Goal: Information Seeking & Learning: Learn about a topic

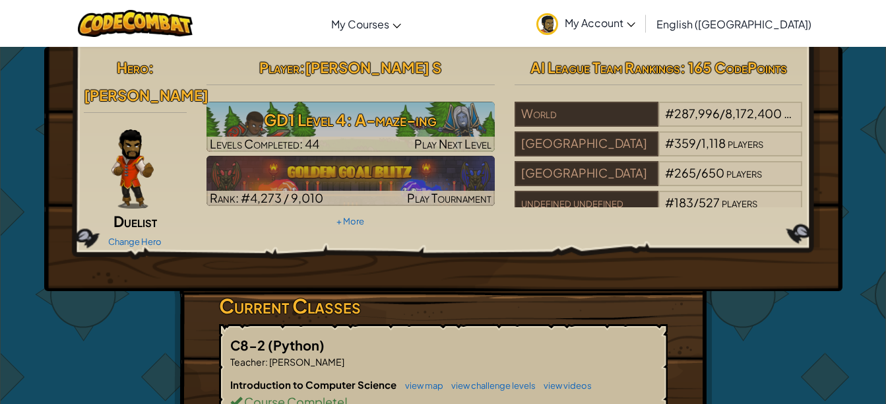
click at [401, 105] on h3 "GD1 Level 4: A-maze-ing" at bounding box center [351, 120] width 288 height 30
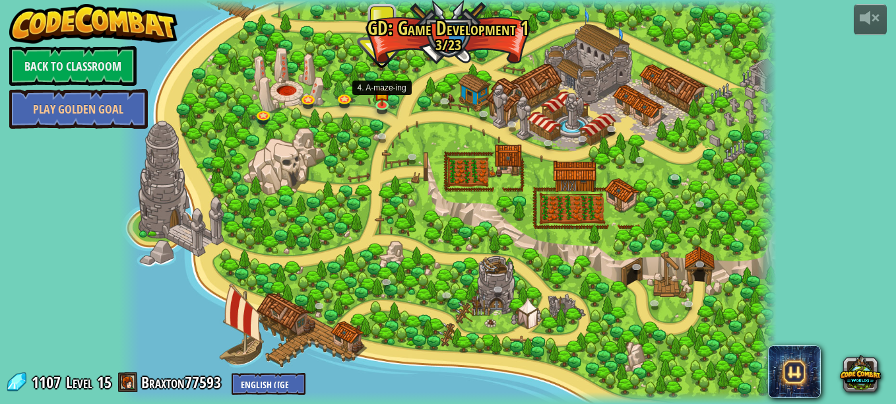
click at [383, 101] on img at bounding box center [382, 92] width 16 height 27
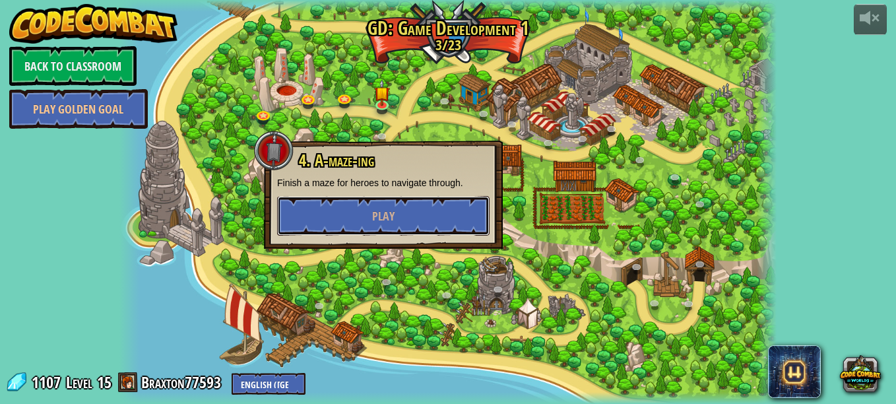
click at [383, 211] on span "Play" at bounding box center [383, 216] width 22 height 16
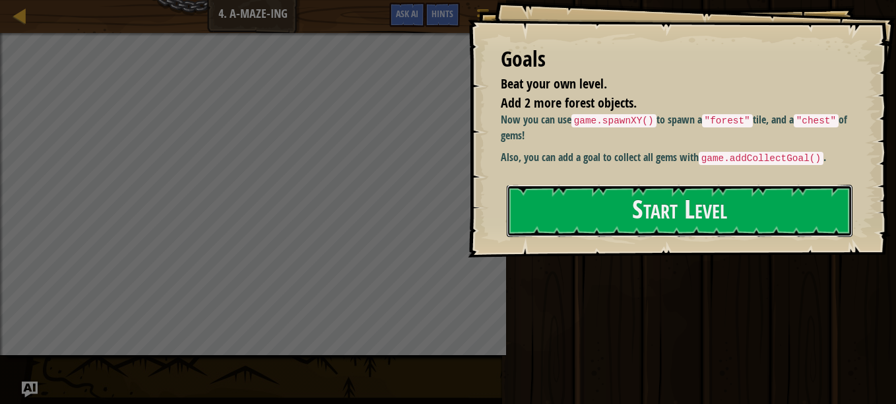
click at [565, 205] on button "Start Level" at bounding box center [680, 211] width 346 height 52
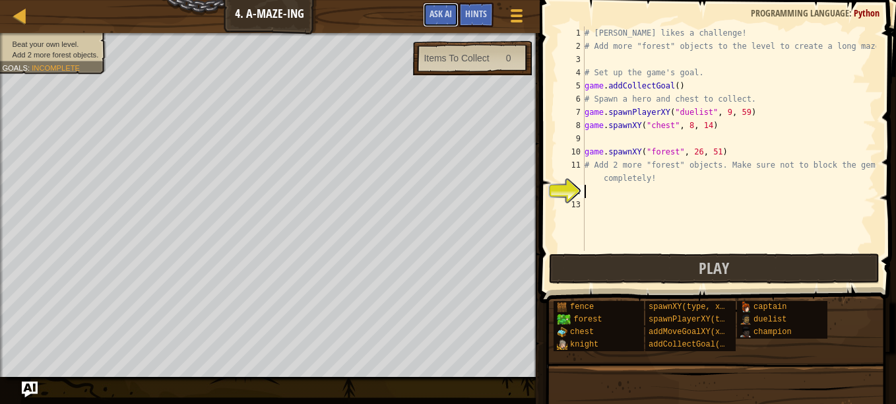
click at [441, 15] on span "Ask AI" at bounding box center [441, 13] width 22 height 13
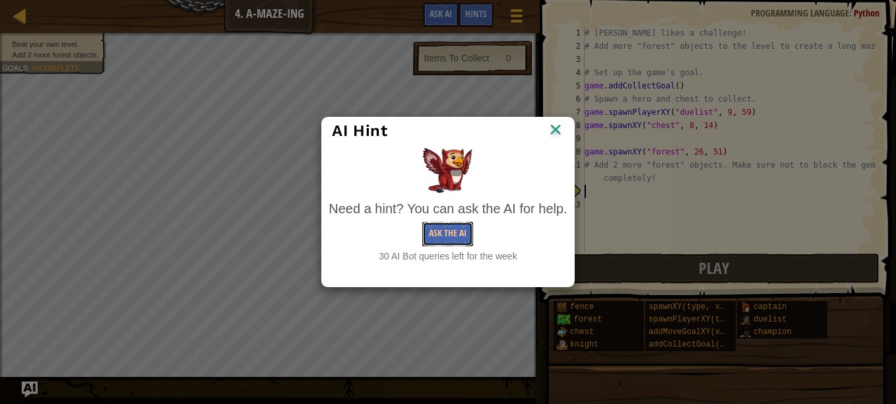
click at [442, 233] on button "Ask the AI" at bounding box center [447, 234] width 51 height 24
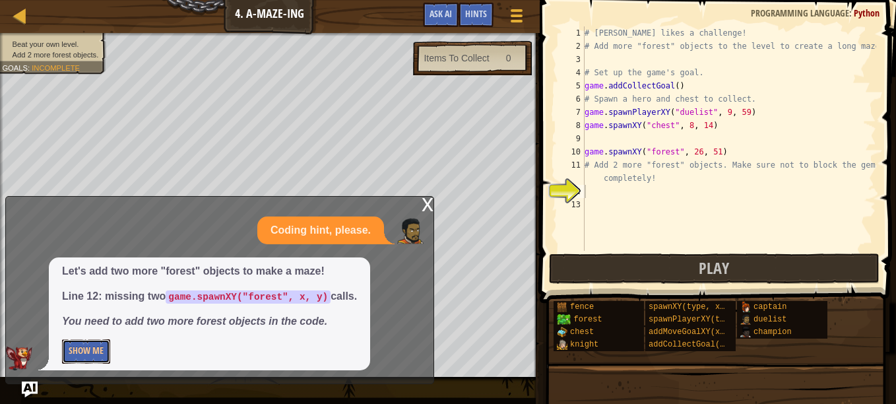
click at [93, 349] on button "Show Me" at bounding box center [86, 351] width 48 height 24
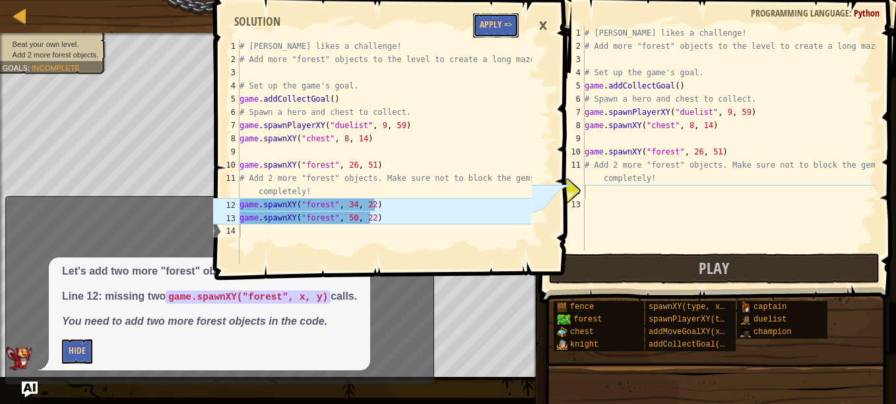
click at [504, 16] on button "Apply =>" at bounding box center [496, 25] width 46 height 24
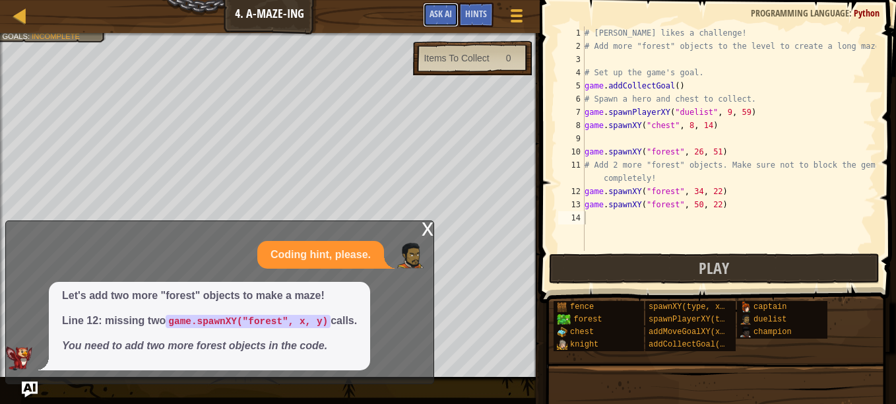
click at [447, 14] on span "Ask AI" at bounding box center [441, 13] width 22 height 13
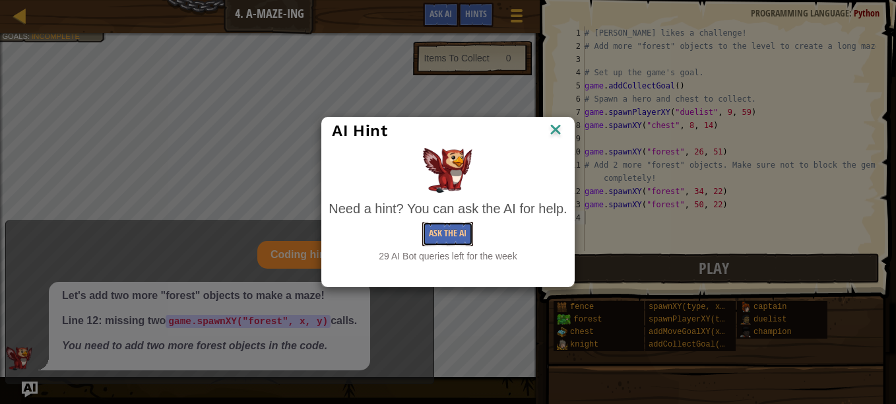
click at [447, 236] on button "Ask the AI" at bounding box center [447, 234] width 51 height 24
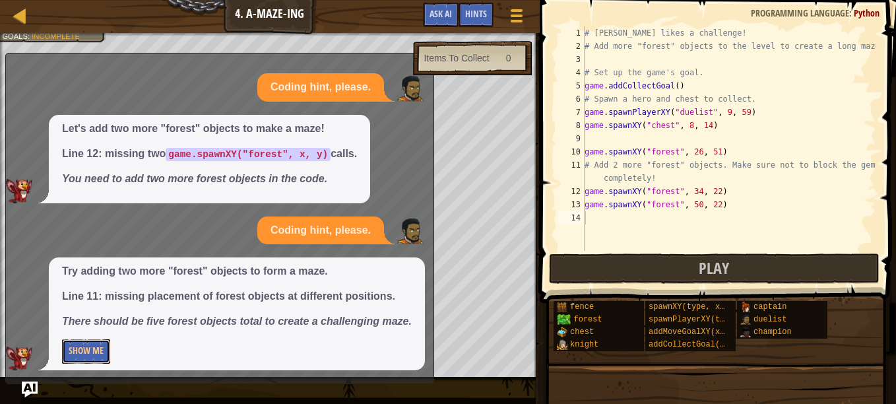
click at [96, 350] on button "Show Me" at bounding box center [86, 351] width 48 height 24
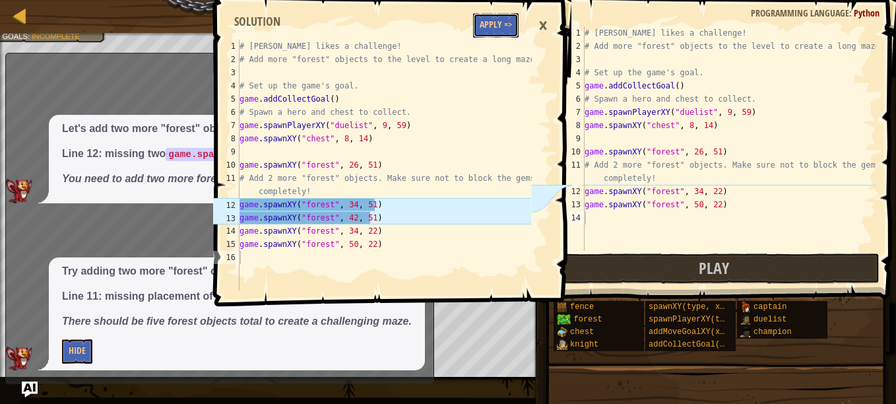
click at [494, 17] on button "Apply =>" at bounding box center [496, 25] width 46 height 24
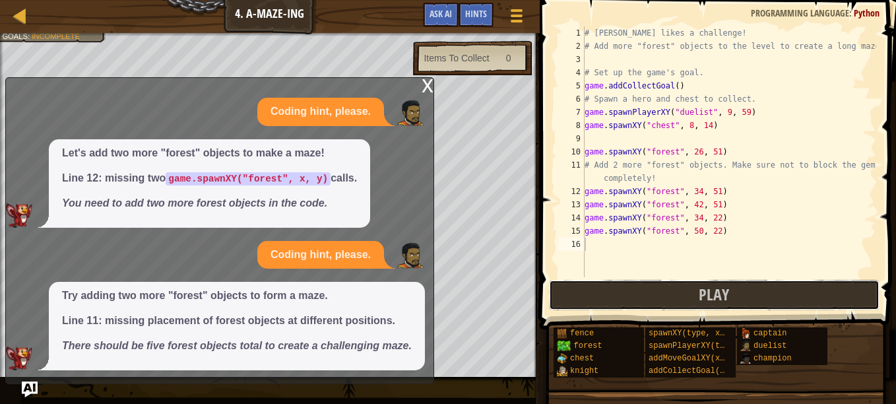
click at [642, 288] on button "Play" at bounding box center [714, 295] width 331 height 30
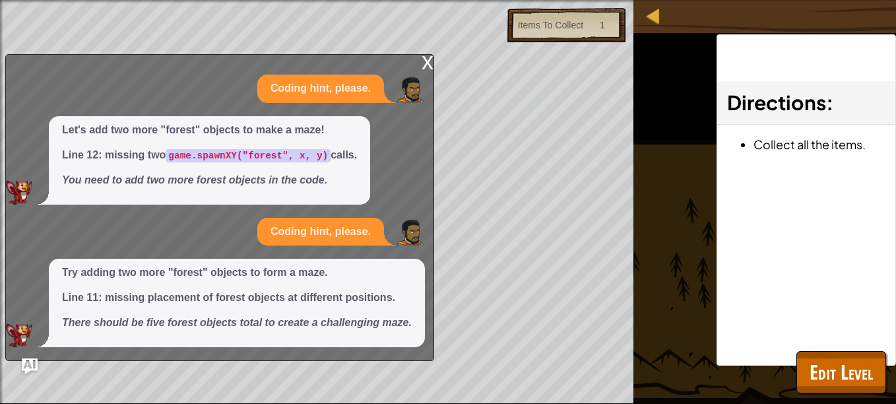
click at [427, 58] on div "x" at bounding box center [428, 61] width 12 height 13
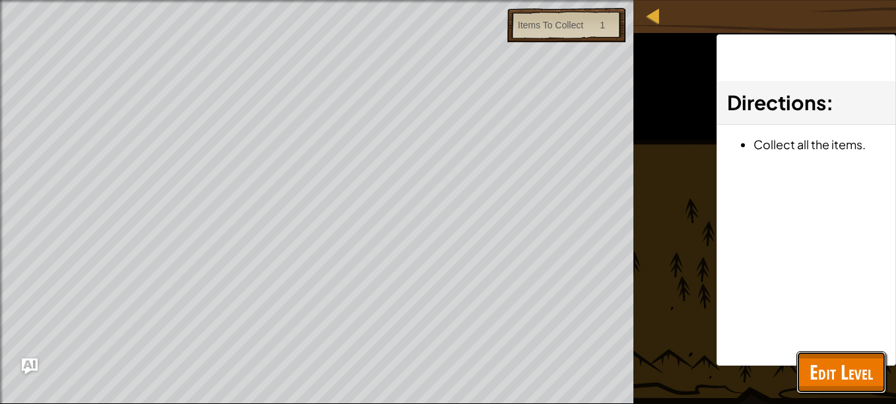
click at [841, 375] on span "Edit Level" at bounding box center [841, 371] width 63 height 27
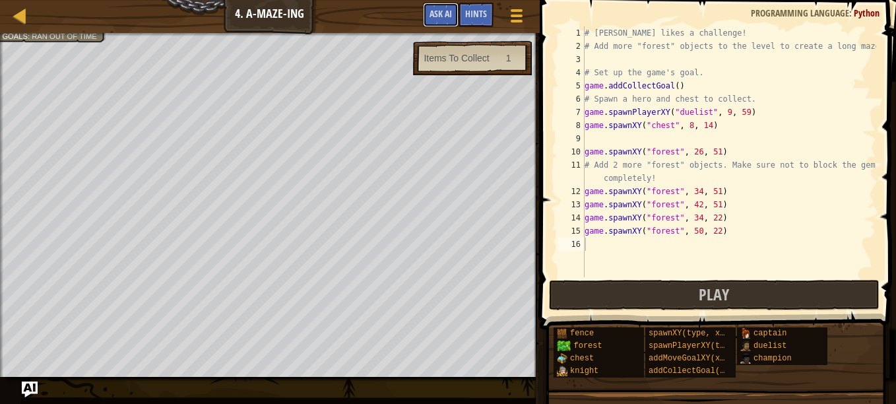
click at [444, 18] on span "Ask AI" at bounding box center [441, 13] width 22 height 13
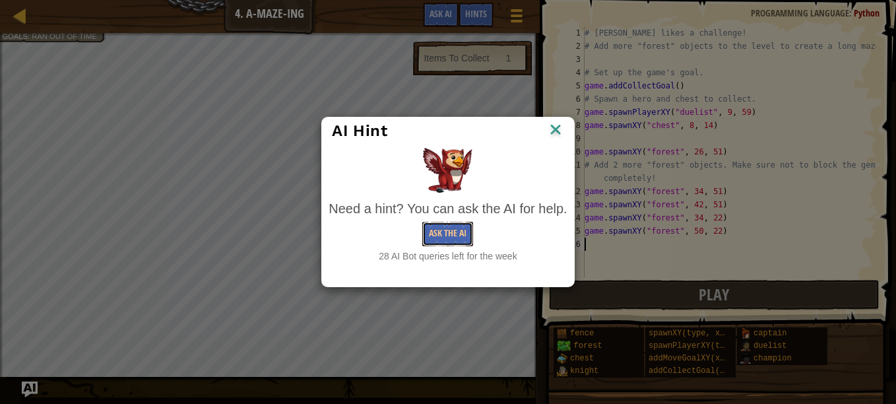
click at [447, 236] on button "Ask the AI" at bounding box center [447, 234] width 51 height 24
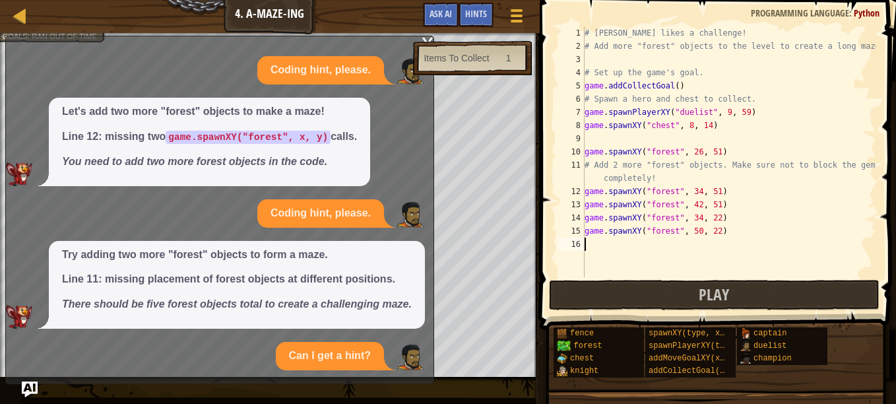
scroll to position [78, 0]
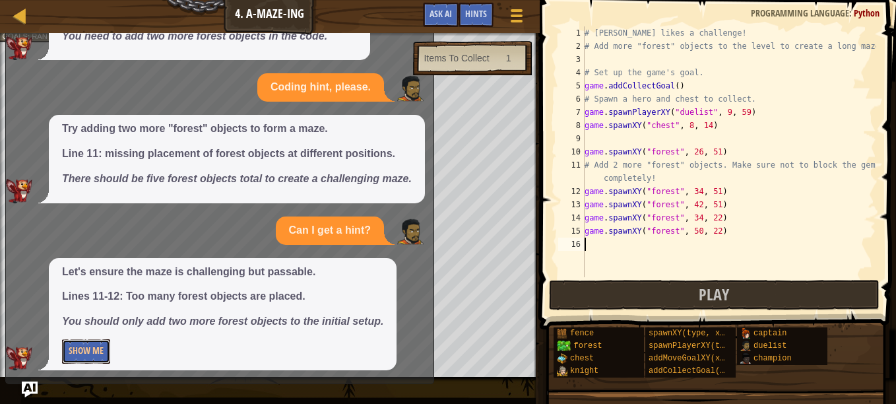
click at [98, 346] on button "Show Me" at bounding box center [86, 351] width 48 height 24
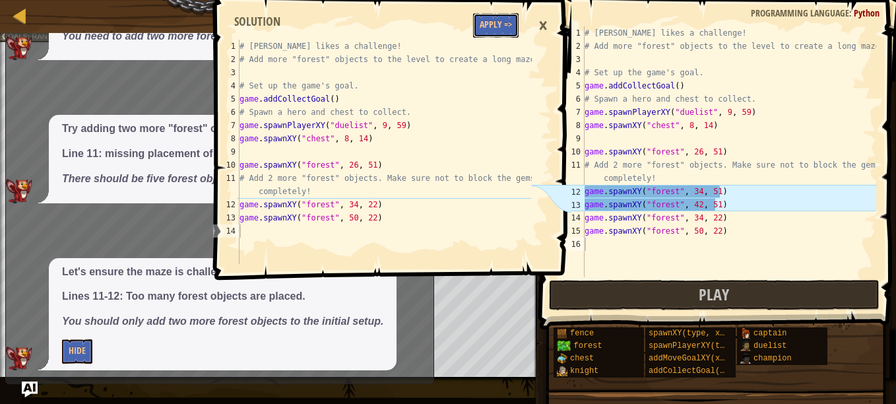
click at [500, 22] on button "Apply =>" at bounding box center [496, 25] width 46 height 24
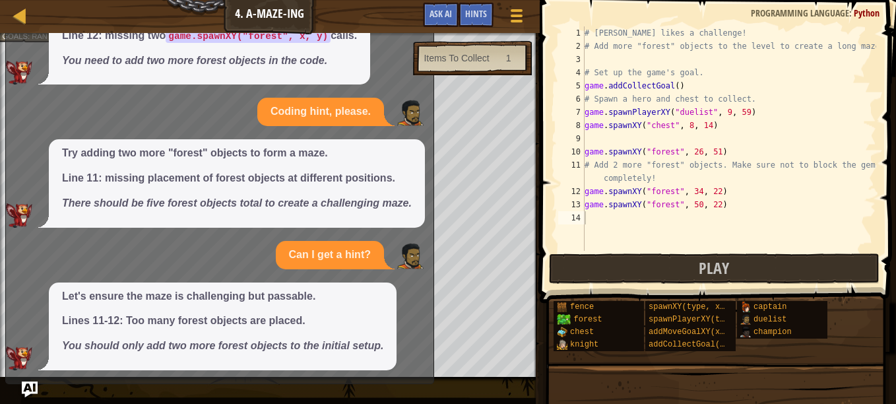
scroll to position [53, 0]
click at [566, 267] on button "Play" at bounding box center [714, 268] width 331 height 30
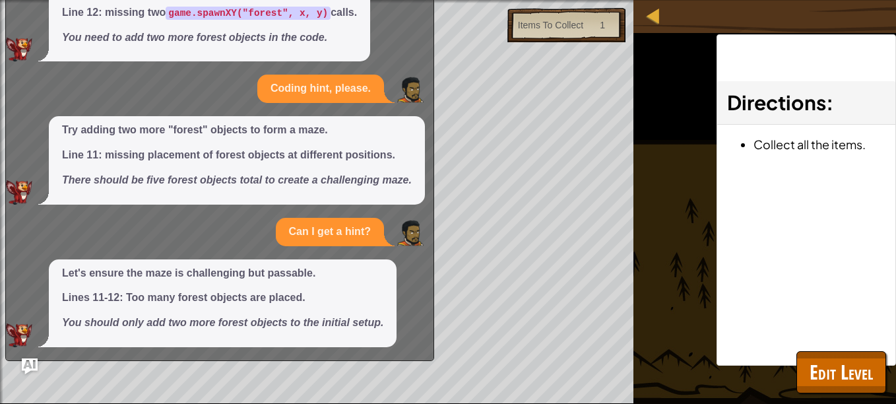
click at [401, 44] on div "Let's add two more "forest" objects to make a maze! Line 12: missing two game.s…" at bounding box center [216, 18] width 421 height 88
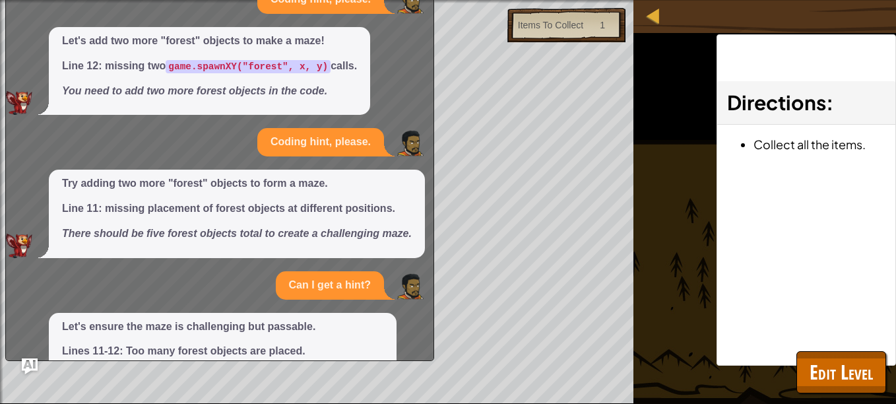
click at [391, 92] on div "Let's add two more "forest" objects to make a maze! Line 12: missing two game.s…" at bounding box center [216, 71] width 421 height 88
click at [826, 365] on span "Edit Level" at bounding box center [841, 371] width 63 height 27
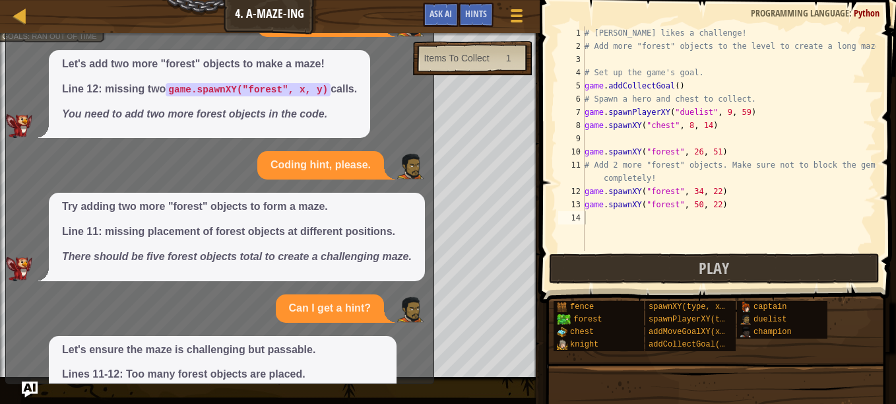
click at [416, 96] on div "Let's add two more "forest" objects to make a maze! Line 12: missing two game.s…" at bounding box center [216, 94] width 421 height 88
click at [461, 53] on div "Items To Collect" at bounding box center [456, 57] width 65 height 13
click at [442, 10] on span "Ask AI" at bounding box center [441, 13] width 22 height 13
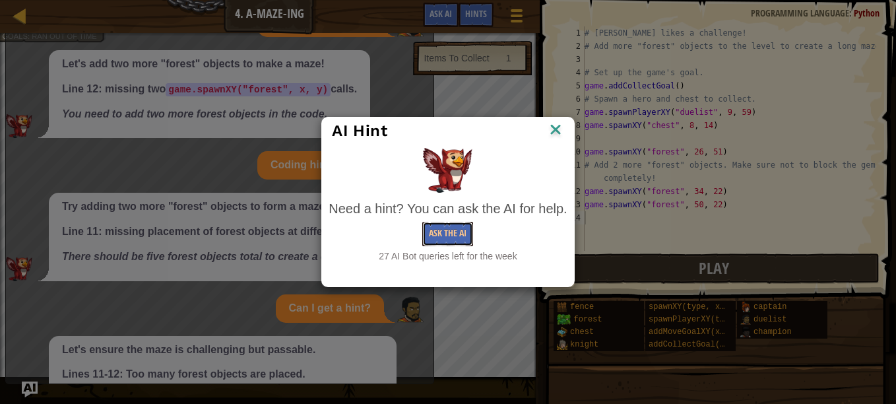
click at [455, 230] on button "Ask the AI" at bounding box center [447, 234] width 51 height 24
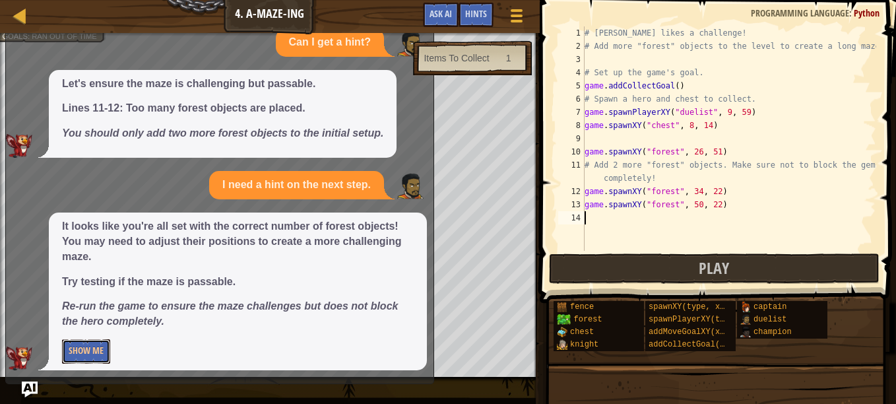
click at [81, 354] on button "Show Me" at bounding box center [86, 351] width 48 height 24
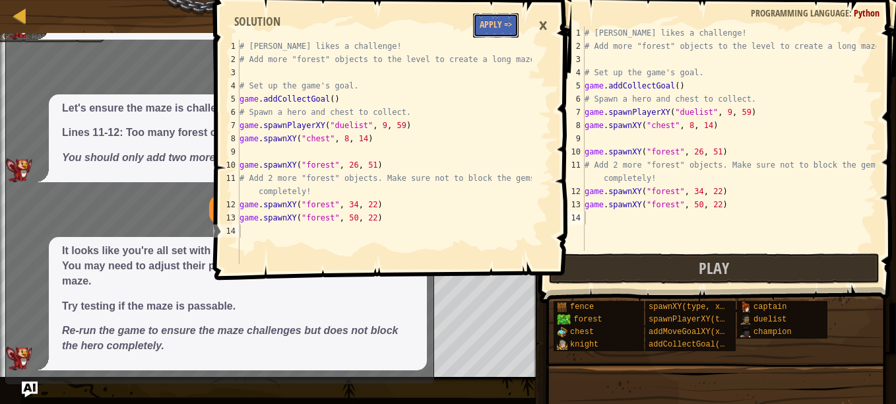
click at [507, 20] on button "Apply =>" at bounding box center [496, 25] width 46 height 24
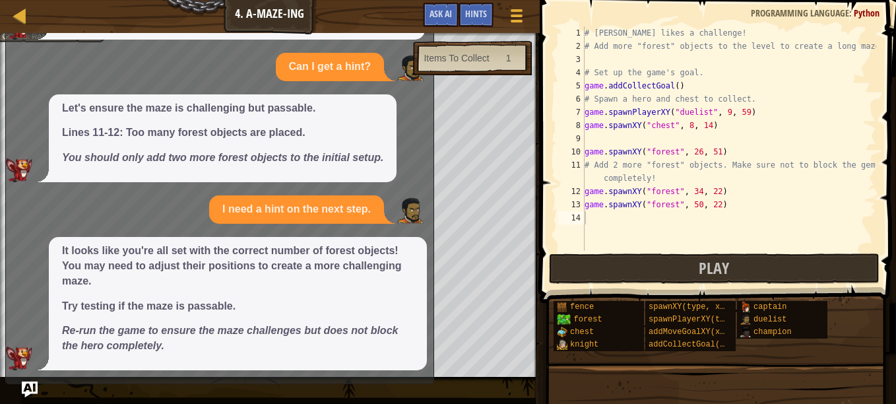
click at [26, 381] on img "Ask AI" at bounding box center [30, 389] width 16 height 16
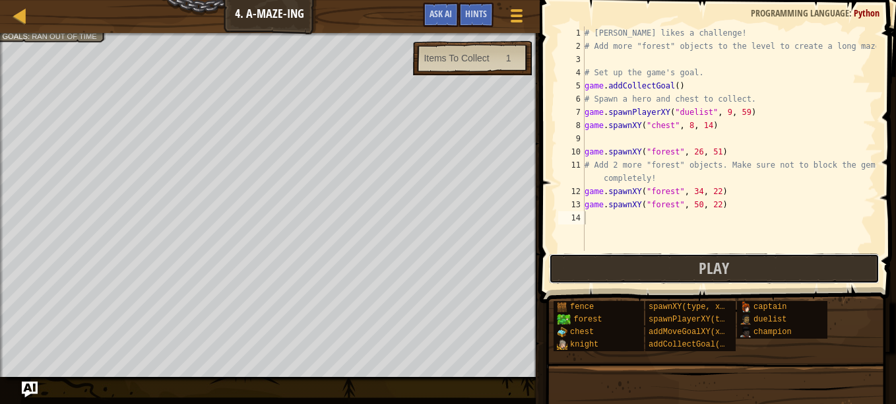
click at [583, 260] on button "Play" at bounding box center [714, 268] width 331 height 30
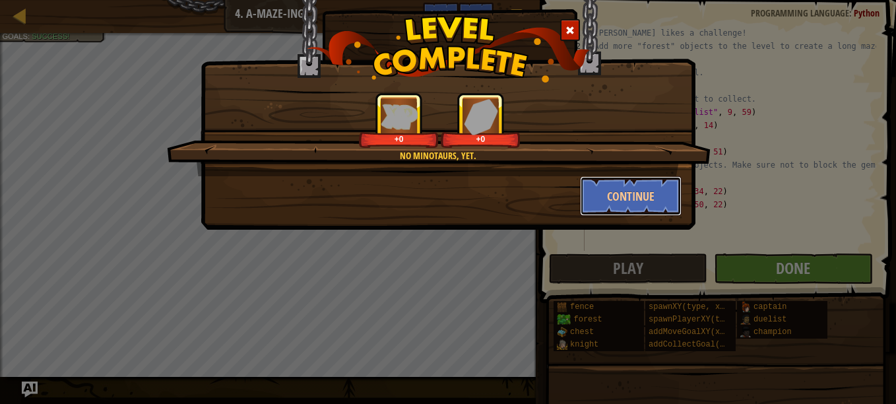
click at [622, 193] on button "Continue" at bounding box center [631, 196] width 102 height 40
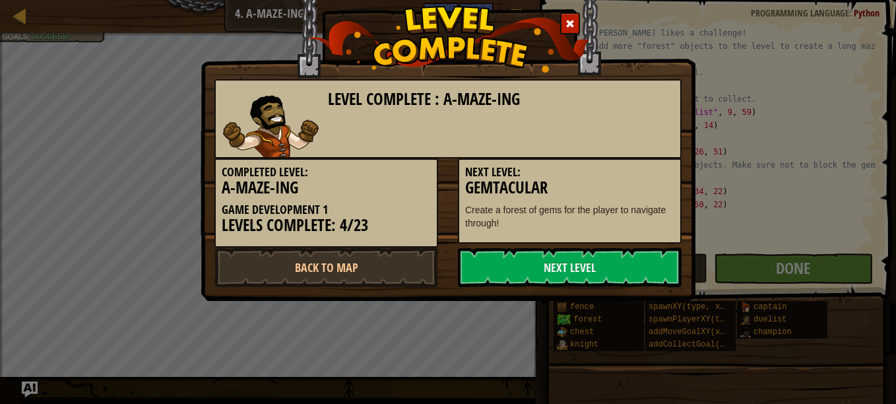
click at [544, 269] on link "Next Level" at bounding box center [570, 267] width 224 height 40
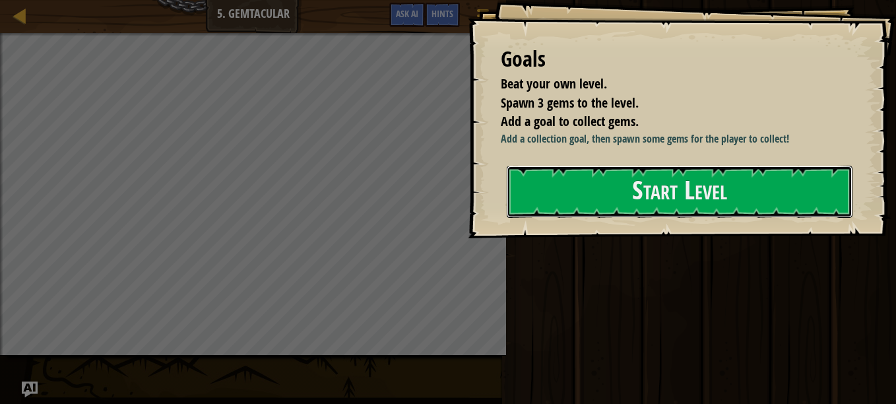
click at [609, 184] on button "Start Level" at bounding box center [680, 192] width 346 height 52
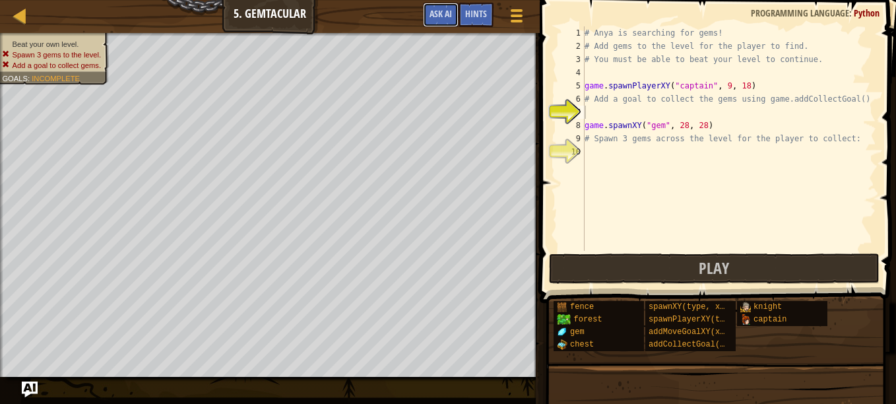
click at [425, 13] on button "Ask AI" at bounding box center [441, 15] width 36 height 24
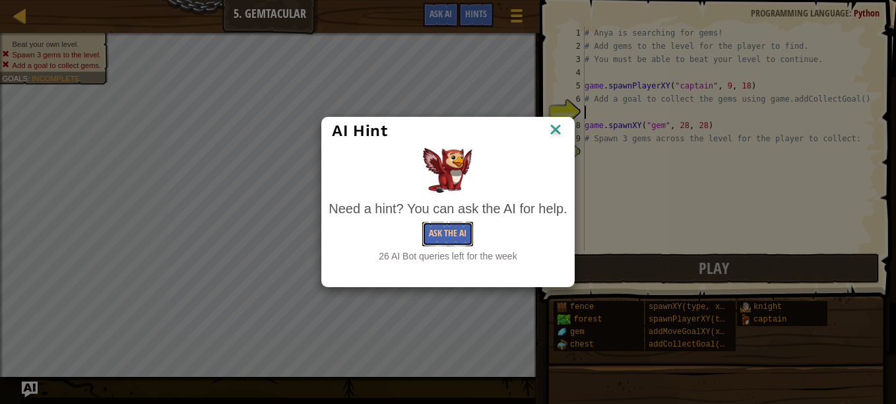
click at [455, 236] on button "Ask the AI" at bounding box center [447, 234] width 51 height 24
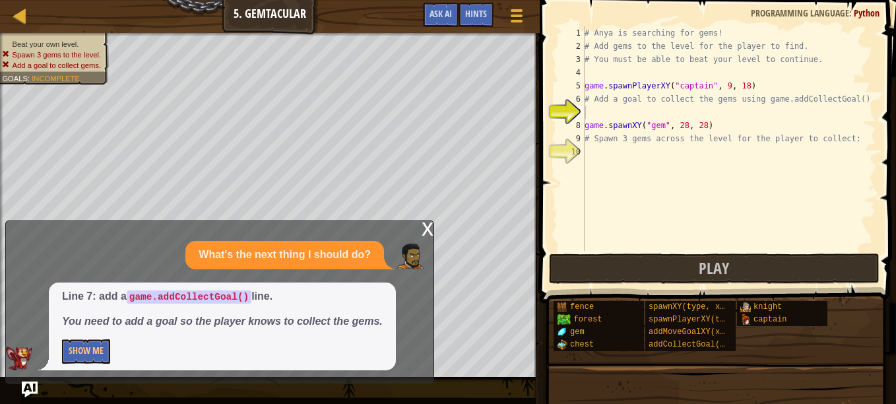
click at [105, 338] on div "Line 7: add a game.addCollectGoal() line. You need to add a goal so the player …" at bounding box center [222, 326] width 347 height 88
click at [82, 342] on button "Show Me" at bounding box center [86, 351] width 48 height 24
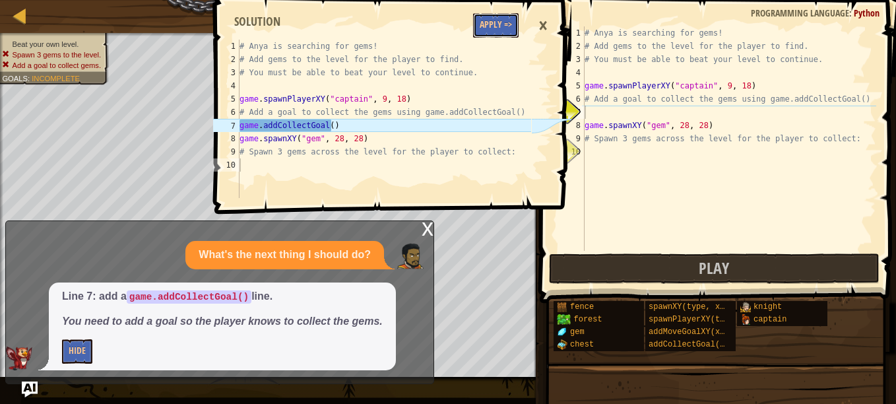
click at [505, 22] on button "Apply =>" at bounding box center [496, 25] width 46 height 24
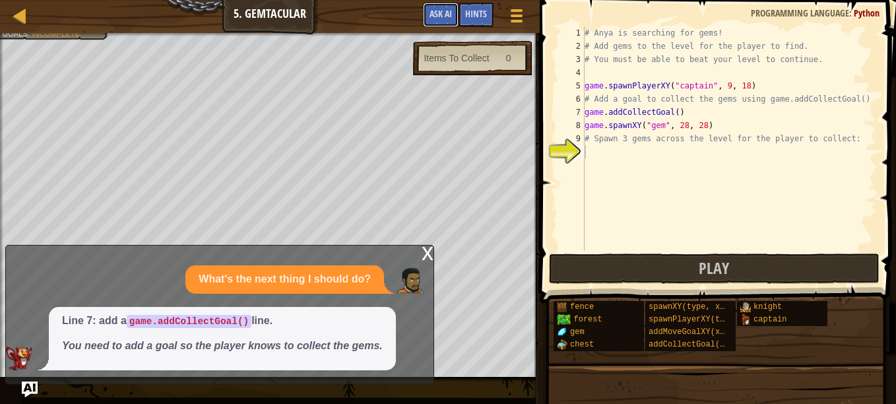
click at [427, 18] on button "Ask AI" at bounding box center [441, 15] width 36 height 24
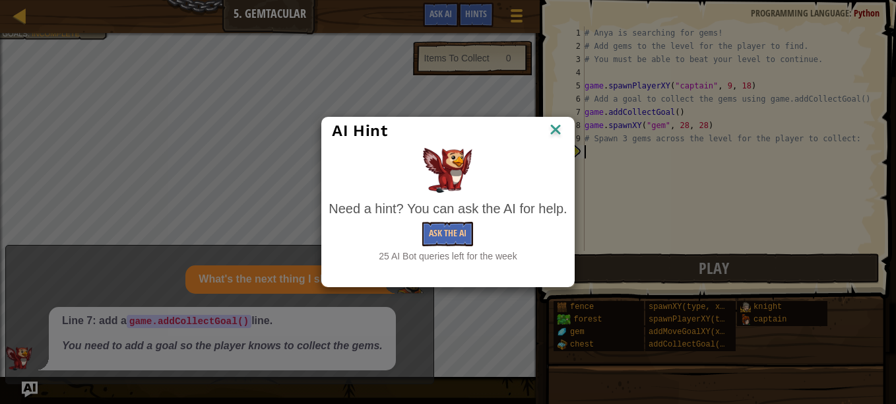
click at [445, 218] on div "Need a hint? You can ask the AI for help." at bounding box center [448, 208] width 238 height 19
click at [451, 233] on button "Ask the AI" at bounding box center [447, 234] width 51 height 24
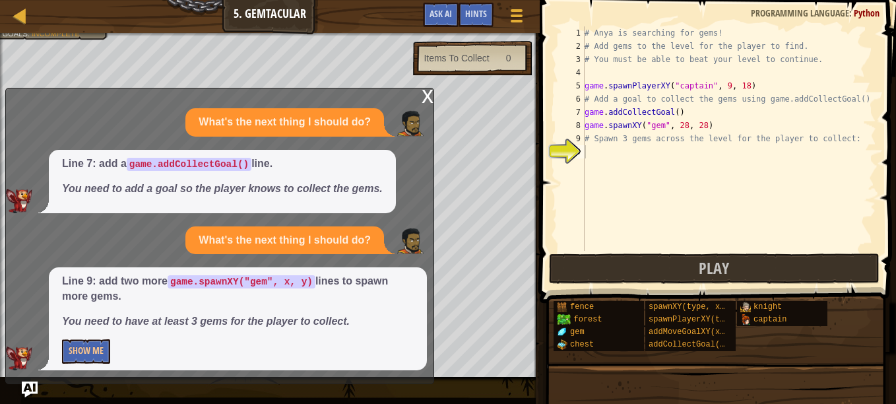
click at [77, 332] on div "Line 9: add two more game.spawnXY("gem", x, y) lines to spawn more gems. You ne…" at bounding box center [238, 318] width 378 height 103
click at [96, 358] on button "Show Me" at bounding box center [86, 351] width 48 height 24
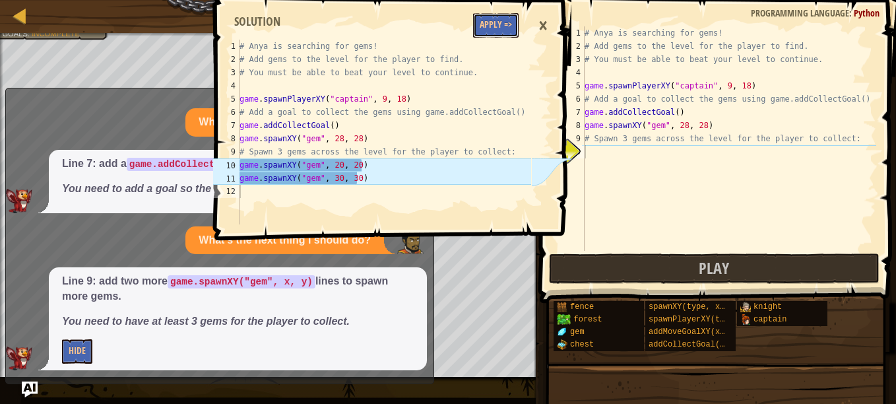
click at [499, 27] on button "Apply =>" at bounding box center [496, 25] width 46 height 24
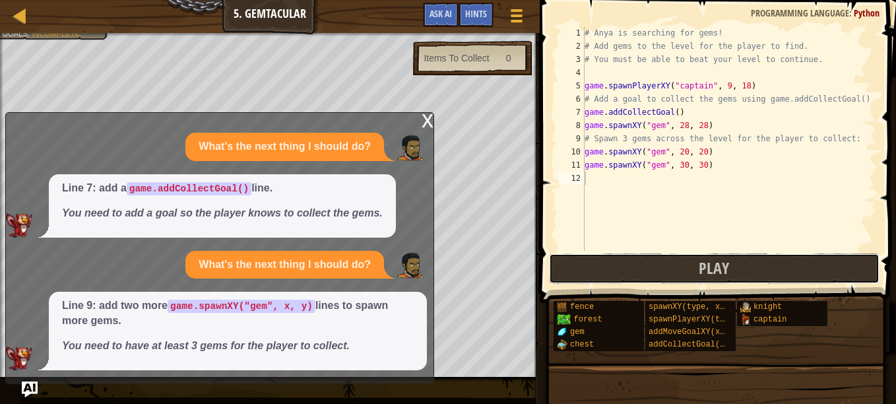
click at [579, 268] on button "Play" at bounding box center [714, 268] width 331 height 30
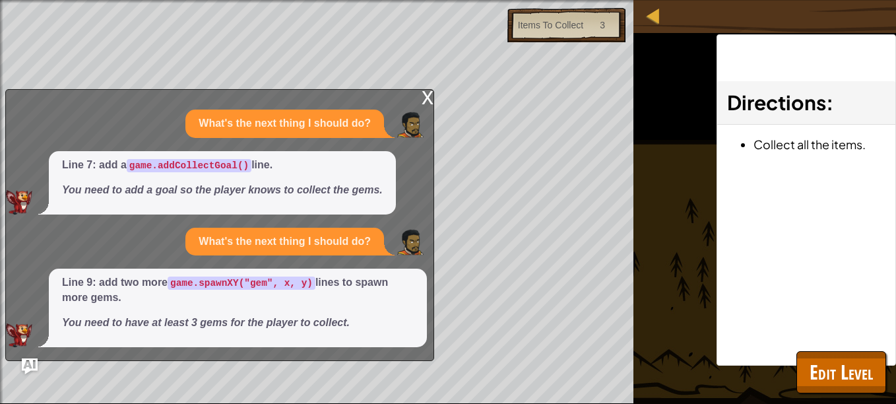
click at [422, 94] on div "x" at bounding box center [428, 96] width 12 height 13
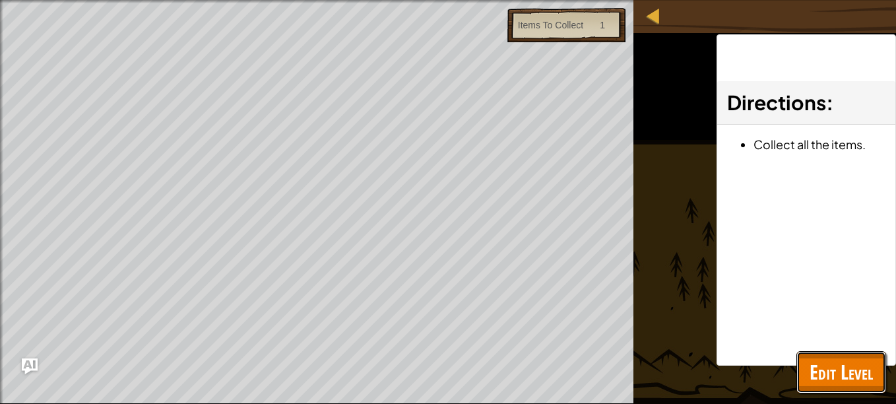
click at [820, 365] on span "Edit Level" at bounding box center [841, 371] width 63 height 27
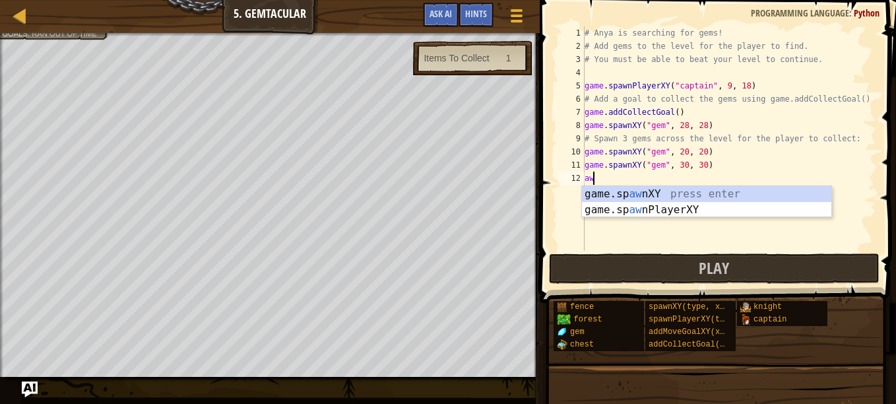
scroll to position [6, 0]
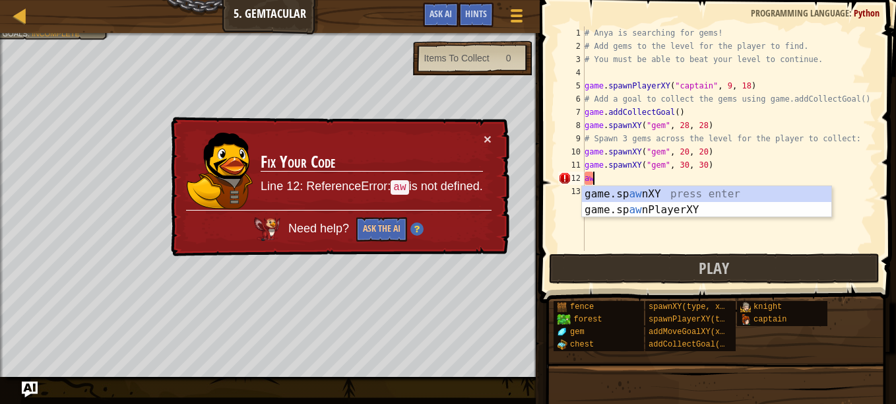
type textarea "a"
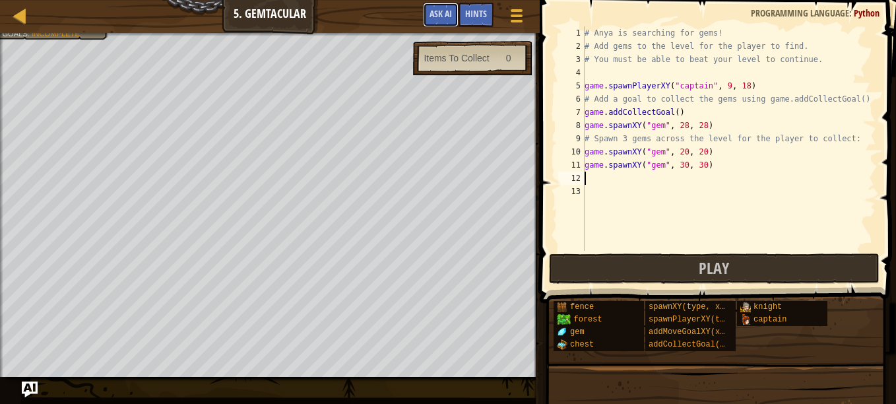
click at [445, 15] on span "Ask AI" at bounding box center [441, 13] width 22 height 13
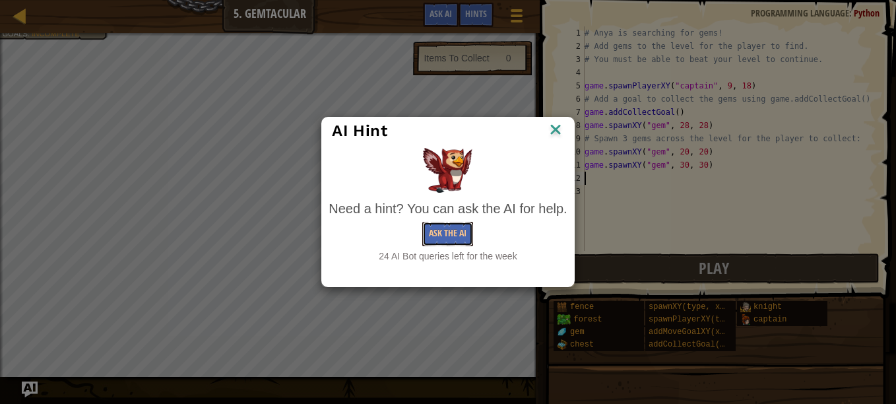
click at [441, 229] on button "Ask the AI" at bounding box center [447, 234] width 51 height 24
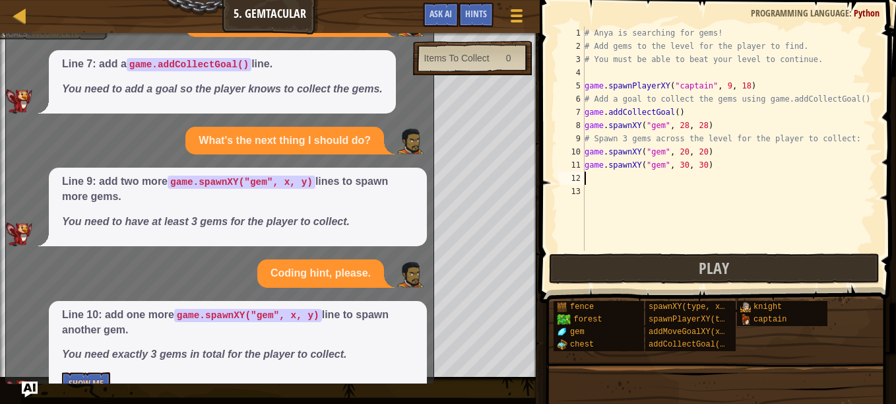
scroll to position [33, 0]
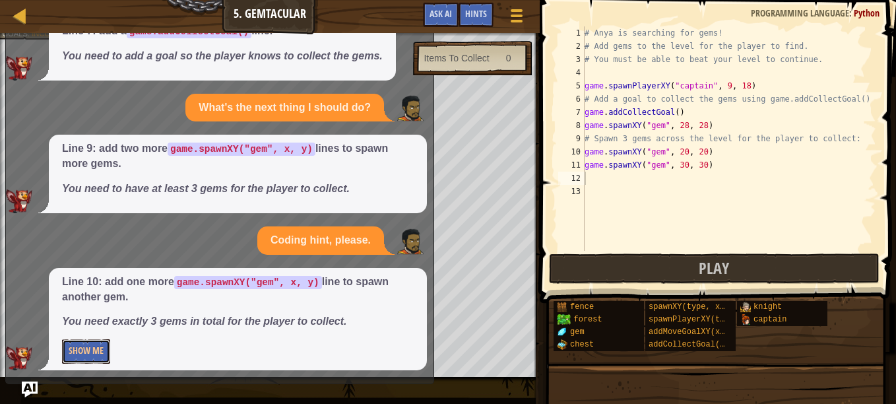
click at [72, 350] on button "Show Me" at bounding box center [86, 351] width 48 height 24
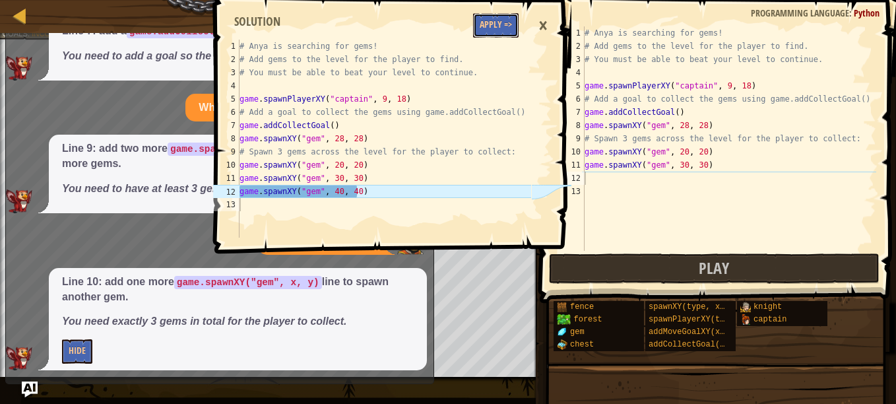
click at [502, 17] on button "Apply =>" at bounding box center [496, 25] width 46 height 24
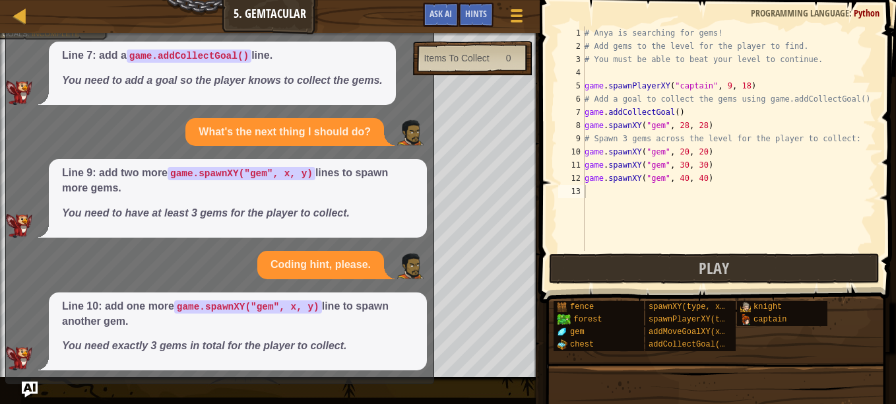
scroll to position [9, 0]
click at [572, 253] on button "Play" at bounding box center [714, 268] width 331 height 30
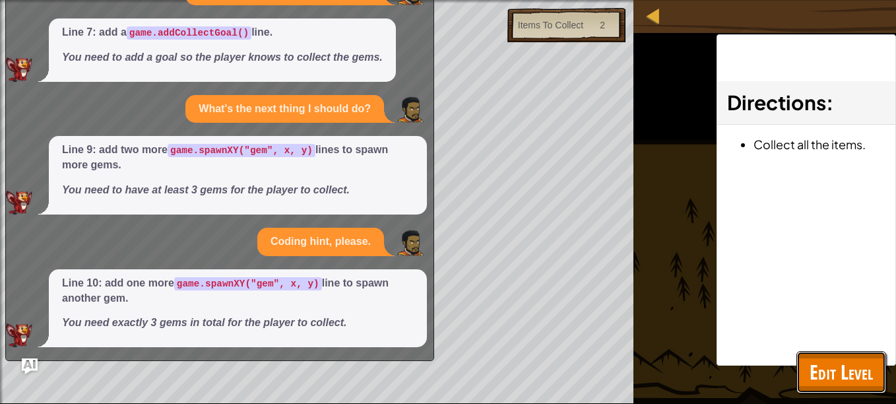
click at [820, 372] on span "Edit Level" at bounding box center [841, 371] width 63 height 27
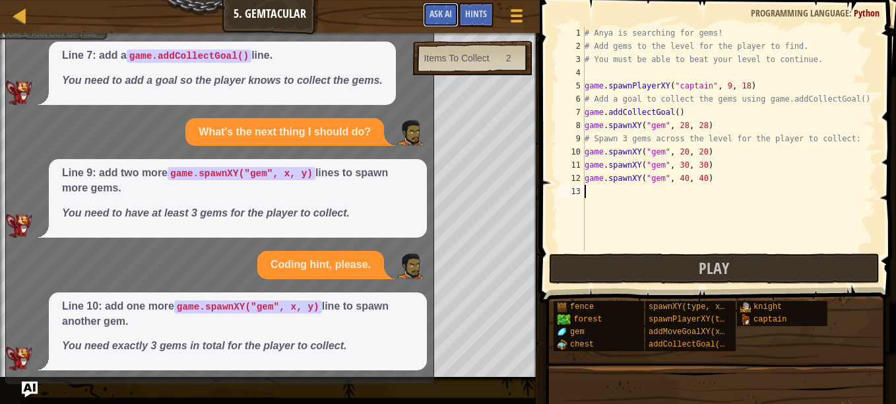
click at [445, 17] on span "Ask AI" at bounding box center [441, 13] width 22 height 13
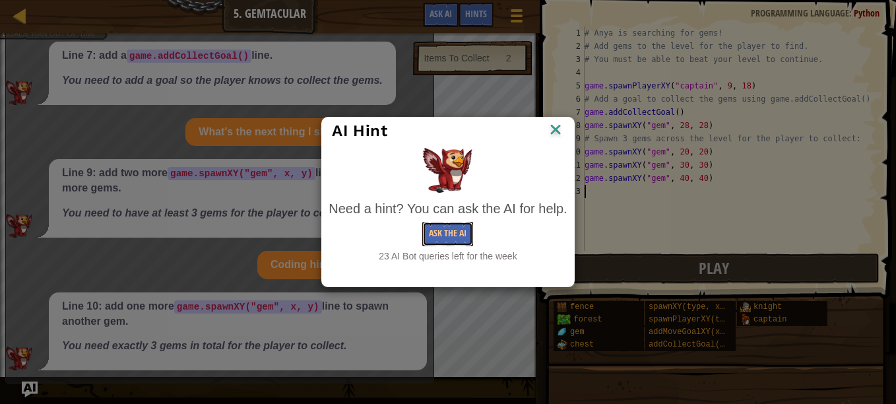
click at [446, 236] on button "Ask the AI" at bounding box center [447, 234] width 51 height 24
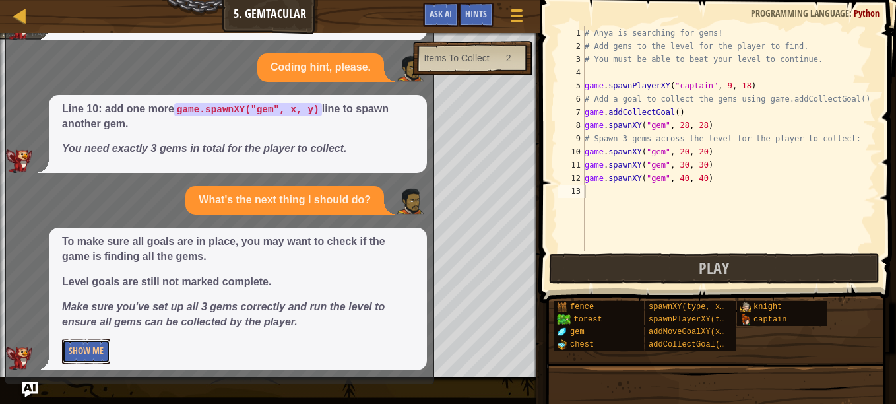
click at [90, 344] on button "Show Me" at bounding box center [86, 351] width 48 height 24
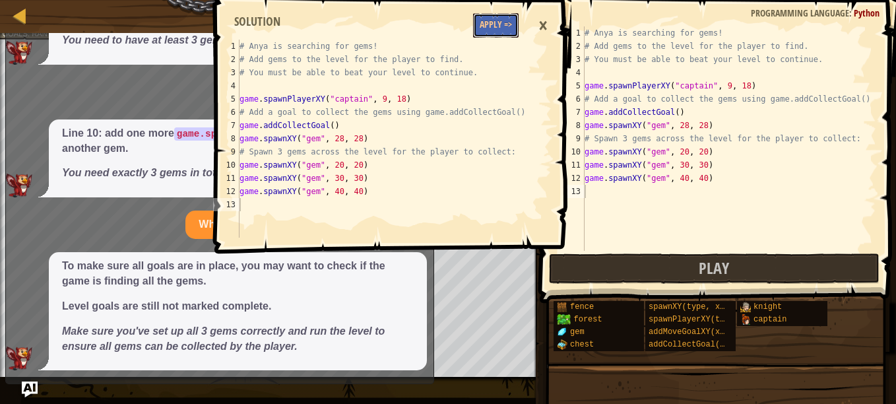
click at [500, 19] on button "Apply =>" at bounding box center [496, 25] width 46 height 24
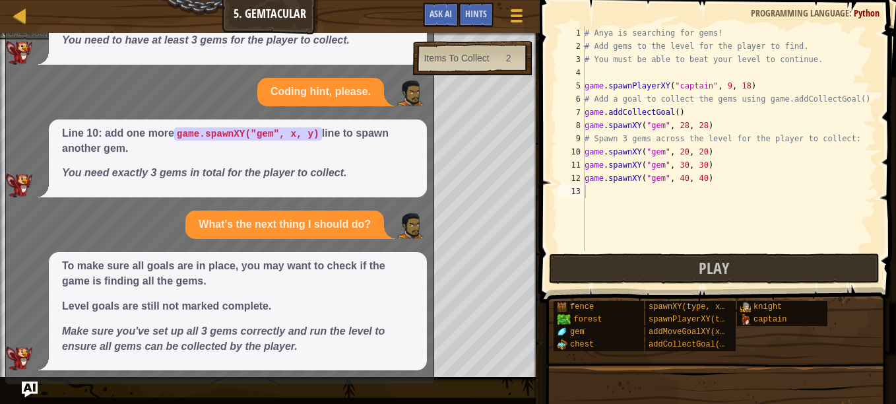
click at [29, 389] on img "Ask AI" at bounding box center [30, 389] width 16 height 16
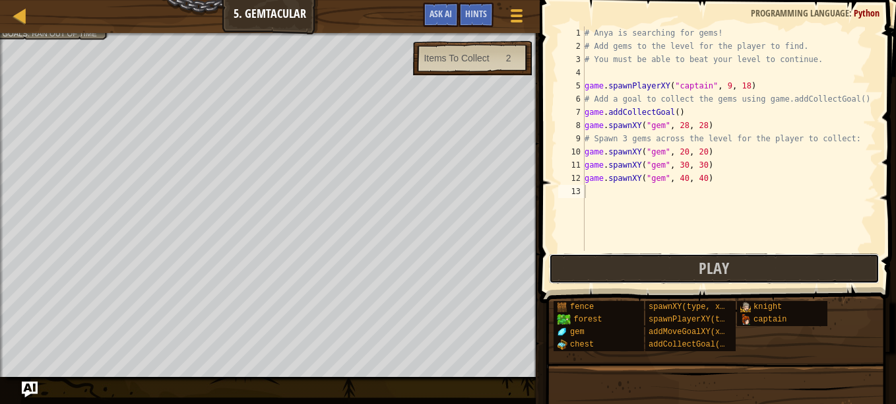
click at [651, 261] on button "Play" at bounding box center [714, 268] width 331 height 30
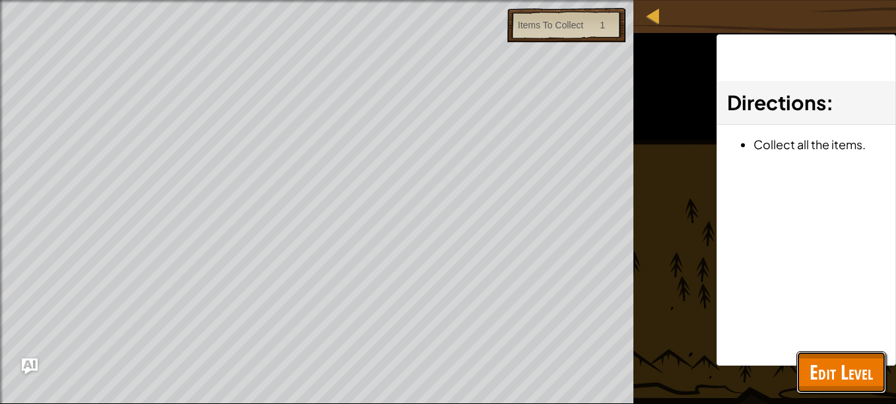
click at [828, 370] on span "Edit Level" at bounding box center [841, 371] width 63 height 27
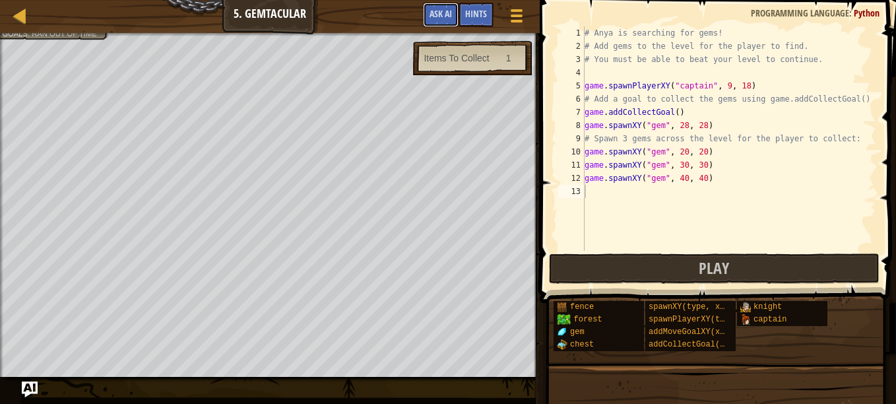
click at [445, 15] on span "Ask AI" at bounding box center [441, 13] width 22 height 13
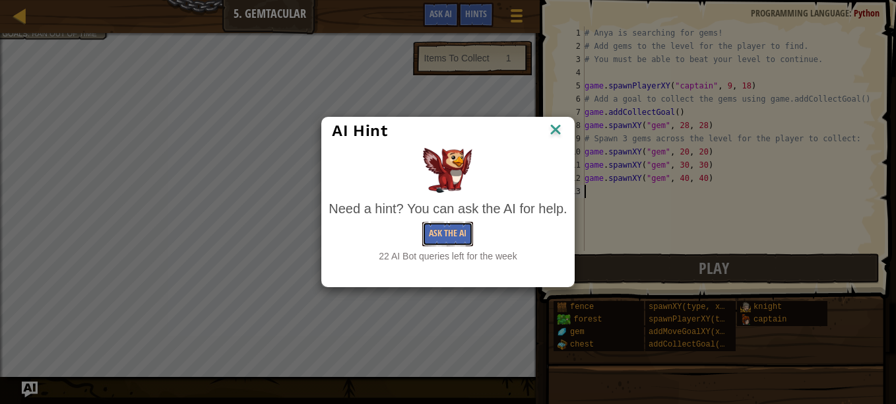
click at [432, 233] on button "Ask the AI" at bounding box center [447, 234] width 51 height 24
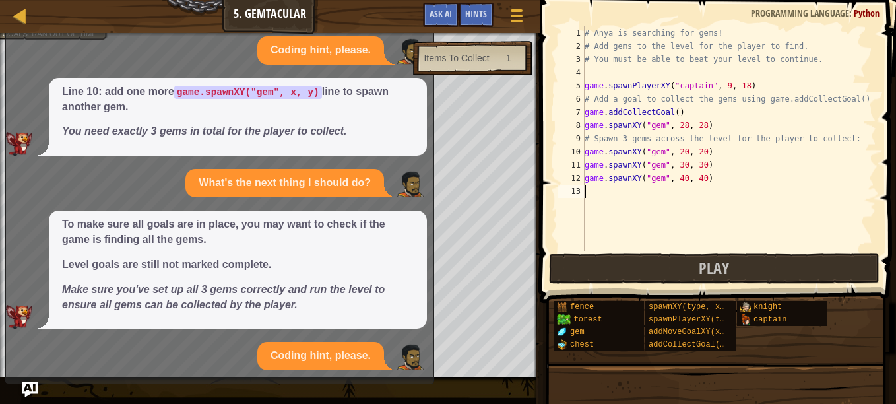
scroll to position [364, 0]
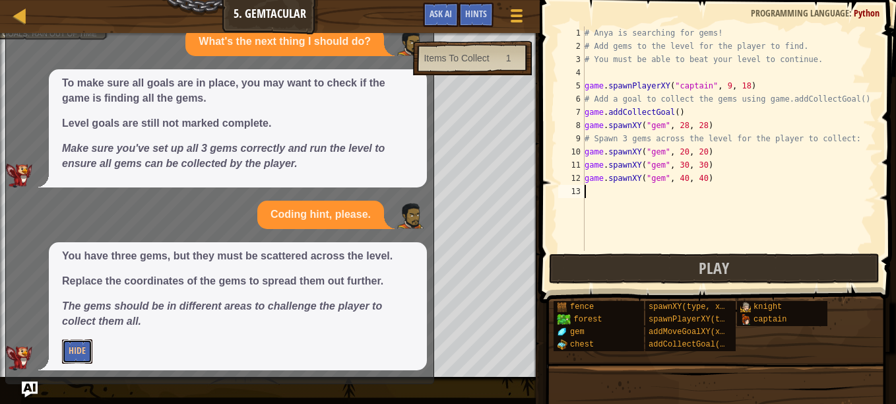
click at [79, 348] on button "Hide" at bounding box center [77, 351] width 30 height 24
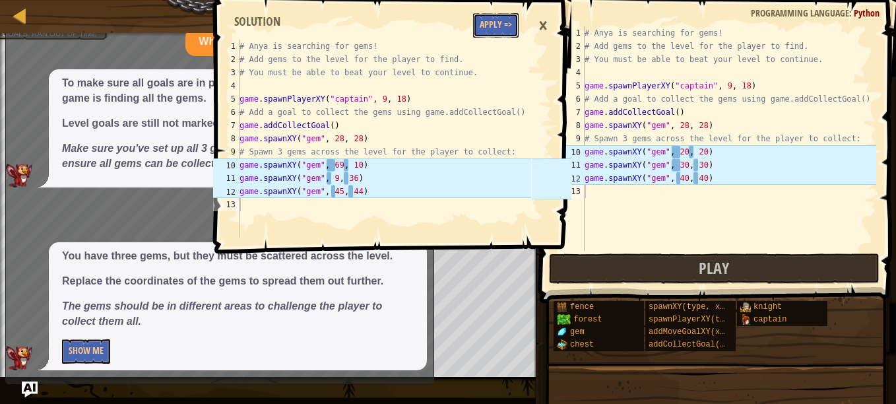
click at [496, 22] on button "Apply =>" at bounding box center [496, 25] width 46 height 24
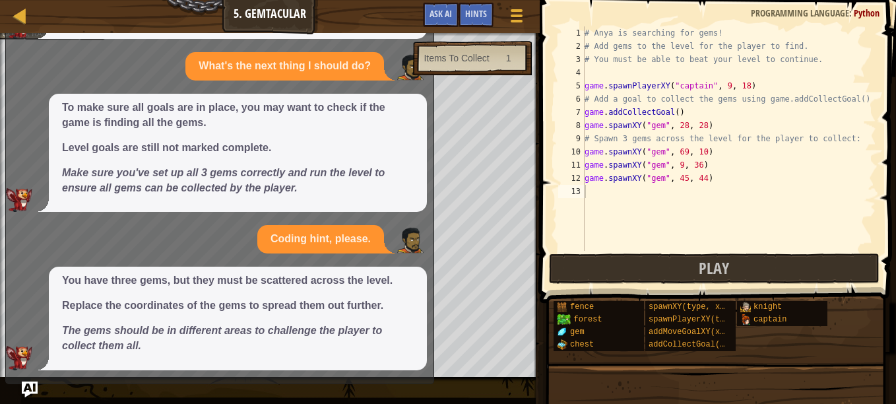
scroll to position [340, 0]
click at [623, 268] on button "Play" at bounding box center [714, 268] width 331 height 30
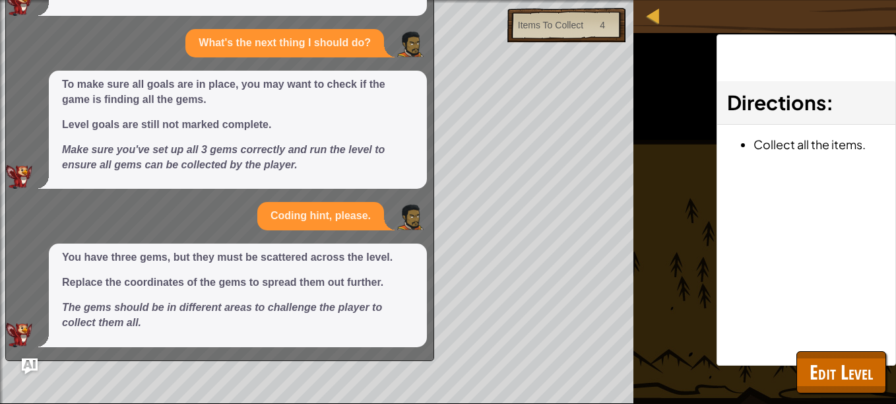
click at [33, 362] on img "Ask AI" at bounding box center [30, 366] width 16 height 16
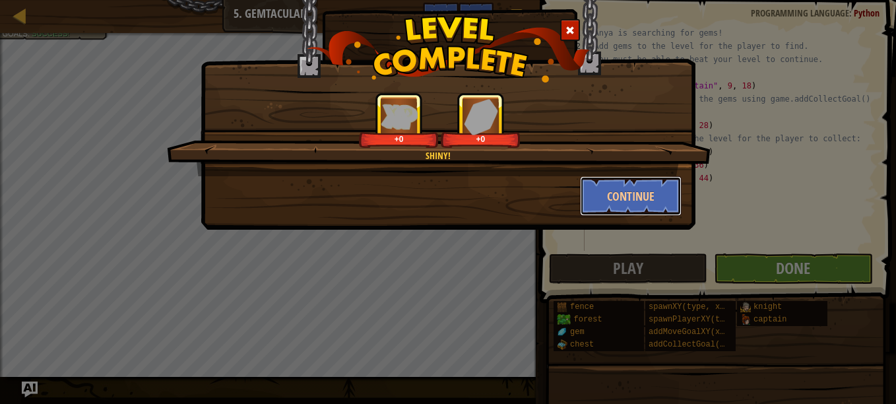
click at [612, 195] on button "Continue" at bounding box center [631, 196] width 102 height 40
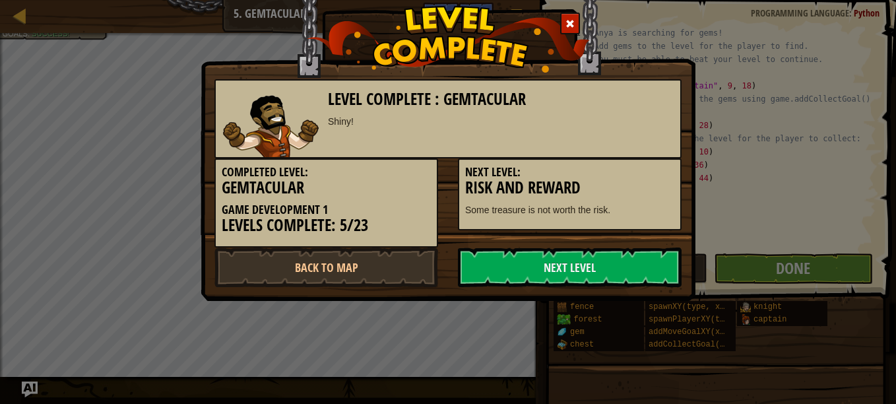
click at [568, 266] on link "Next Level" at bounding box center [570, 267] width 224 height 40
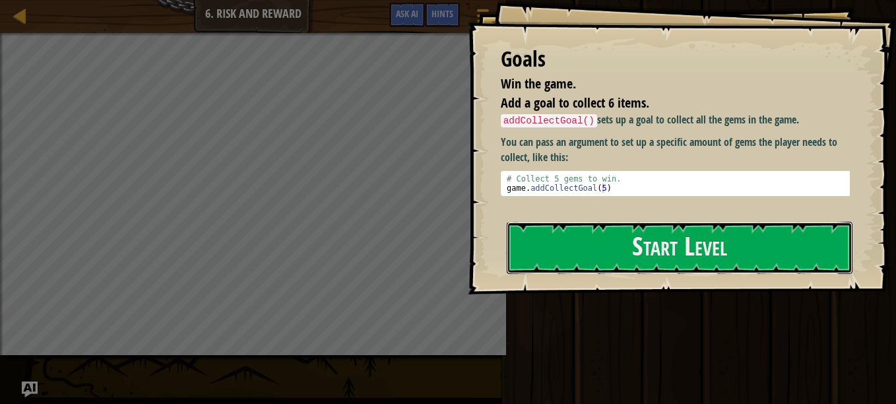
click at [647, 227] on button "Start Level" at bounding box center [680, 248] width 346 height 52
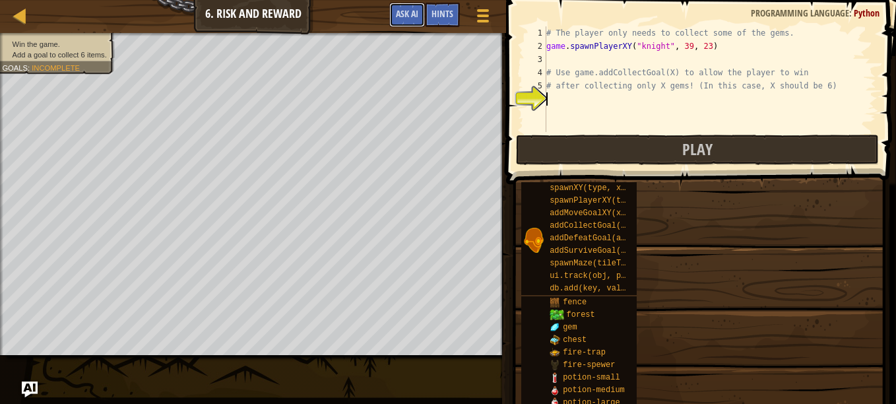
click at [409, 11] on span "Ask AI" at bounding box center [407, 13] width 22 height 13
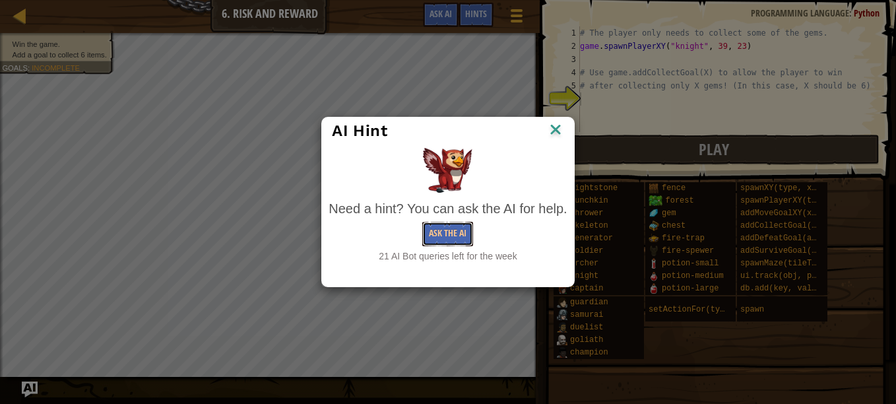
click at [445, 235] on button "Ask the AI" at bounding box center [447, 234] width 51 height 24
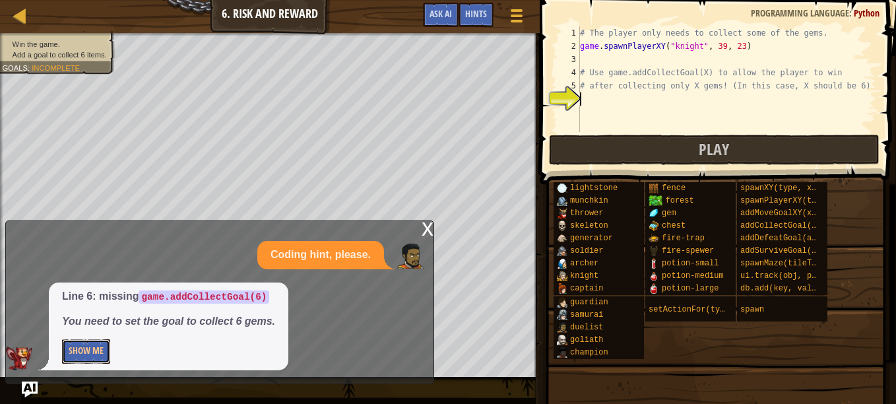
click at [91, 350] on button "Show Me" at bounding box center [86, 351] width 48 height 24
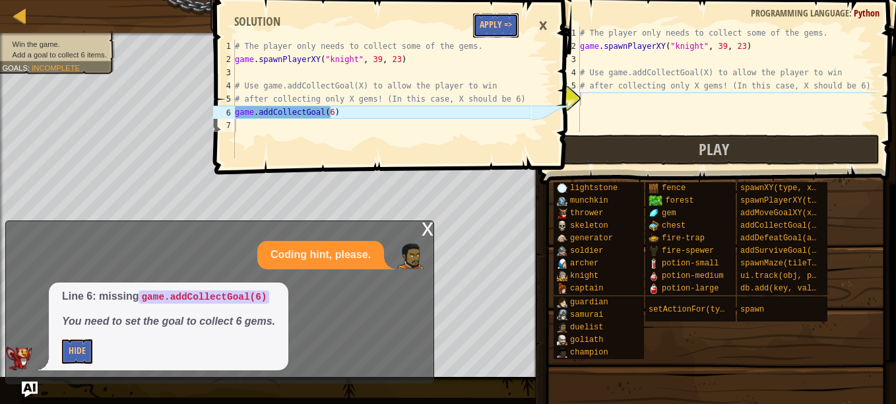
click at [491, 13] on button "Apply =>" at bounding box center [496, 25] width 46 height 24
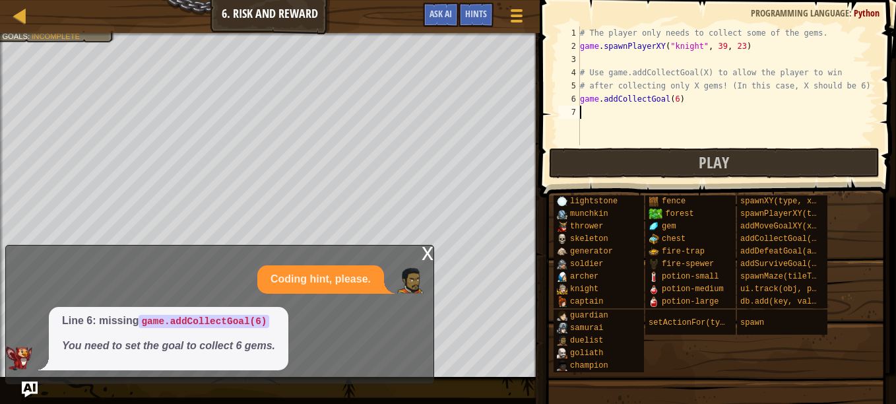
click at [427, 251] on div "x" at bounding box center [428, 251] width 12 height 13
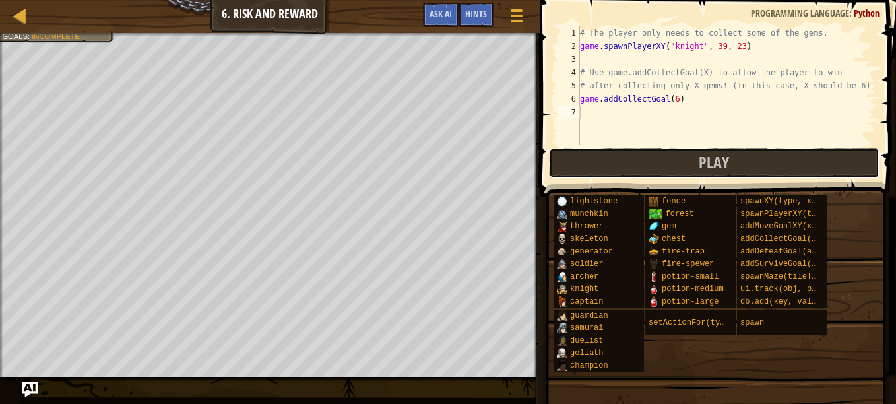
click at [576, 164] on button "Play" at bounding box center [714, 163] width 331 height 30
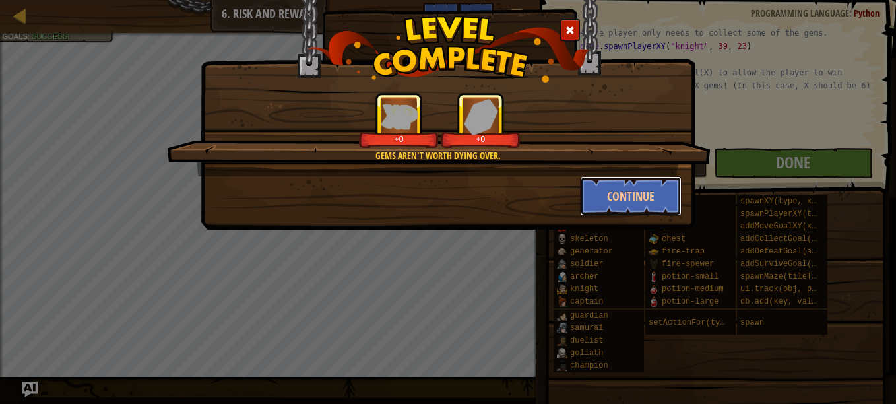
click at [635, 189] on button "Continue" at bounding box center [631, 196] width 102 height 40
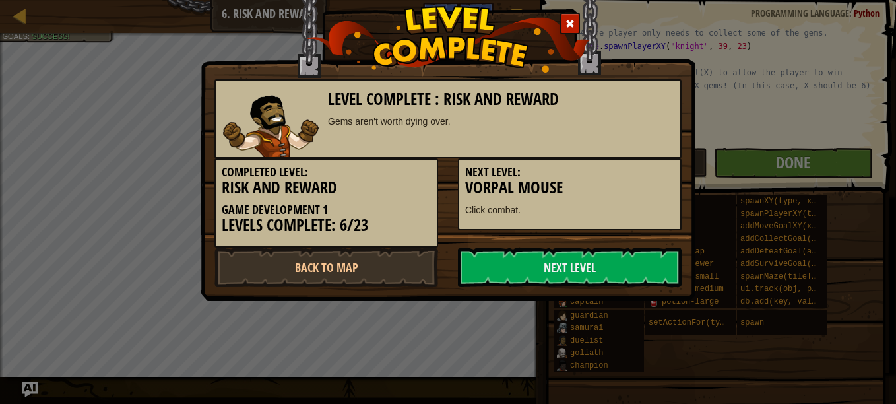
click at [560, 265] on link "Next Level" at bounding box center [570, 267] width 224 height 40
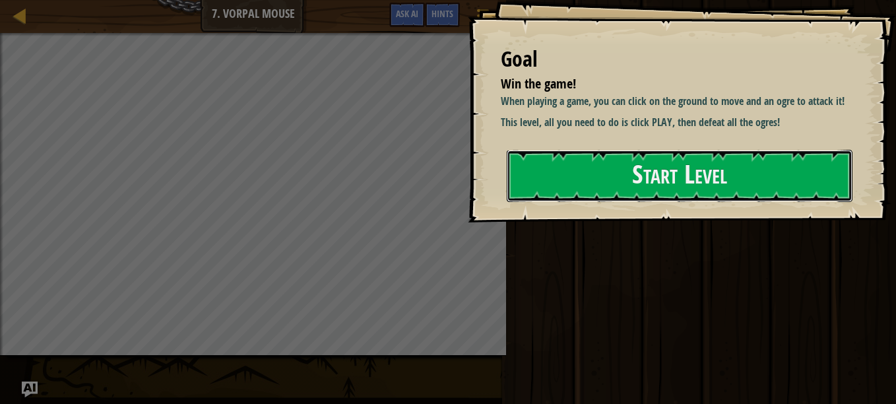
click at [577, 202] on button "Start Level" at bounding box center [680, 176] width 346 height 52
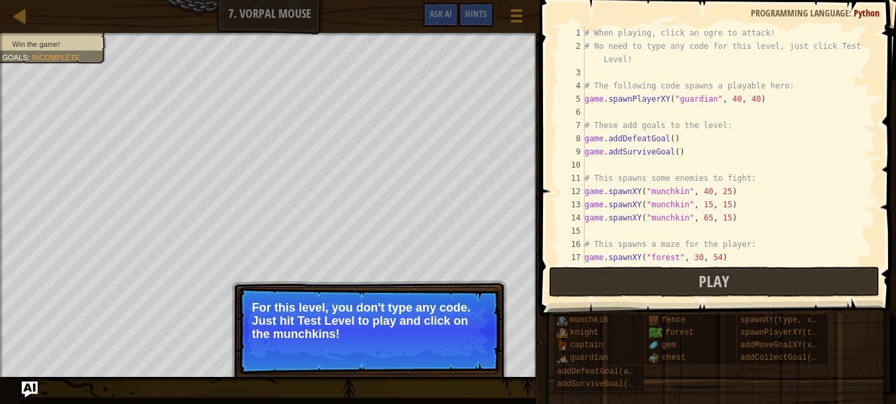
click at [467, 321] on p "For this level, you don't type any code. Just hit Test Level to play and click …" at bounding box center [369, 321] width 234 height 40
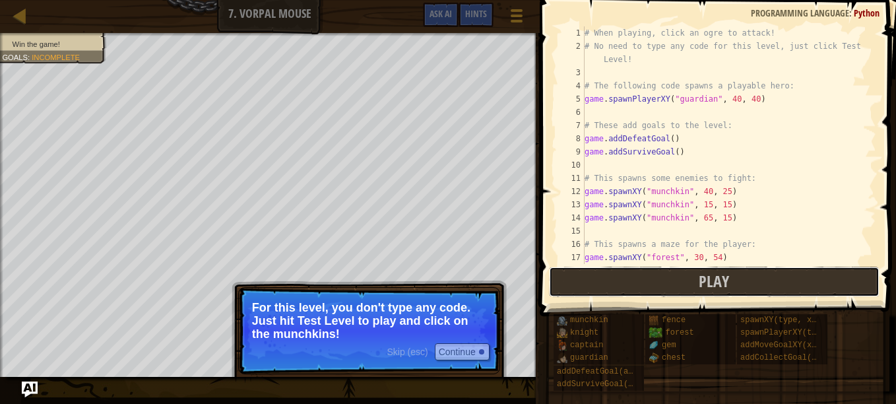
click at [625, 276] on button "Play" at bounding box center [714, 282] width 331 height 30
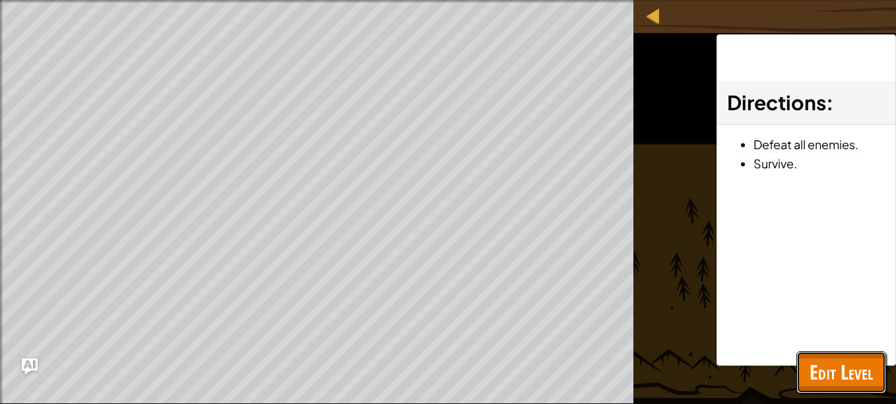
click at [856, 377] on span "Edit Level" at bounding box center [841, 371] width 63 height 27
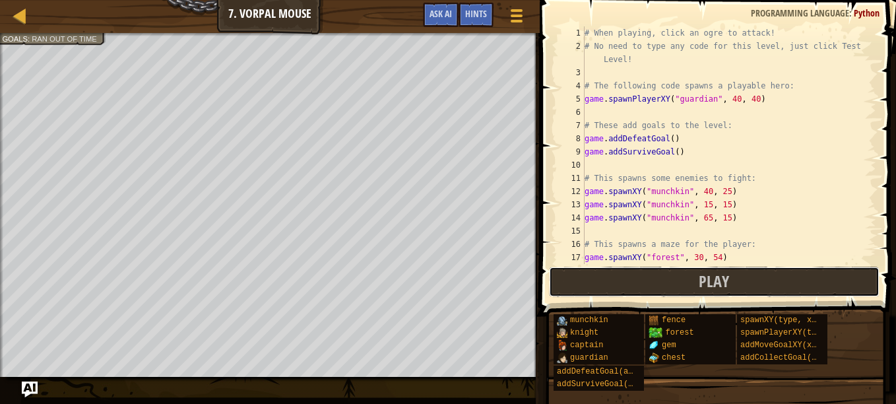
click at [573, 271] on button "Play" at bounding box center [714, 282] width 331 height 30
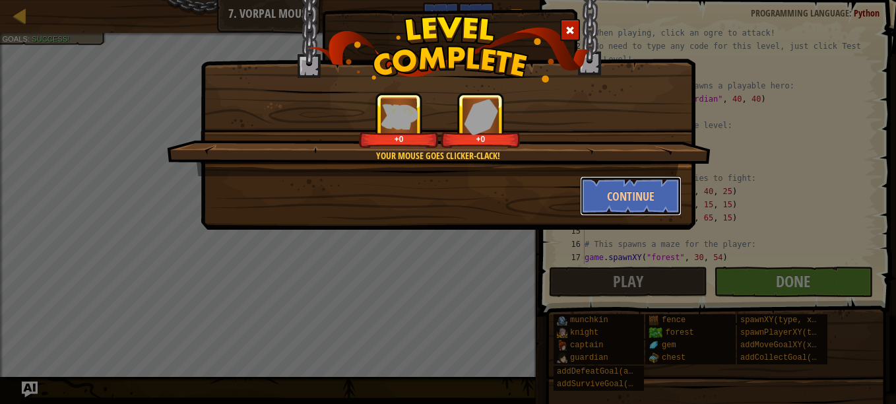
click at [616, 195] on button "Continue" at bounding box center [631, 196] width 102 height 40
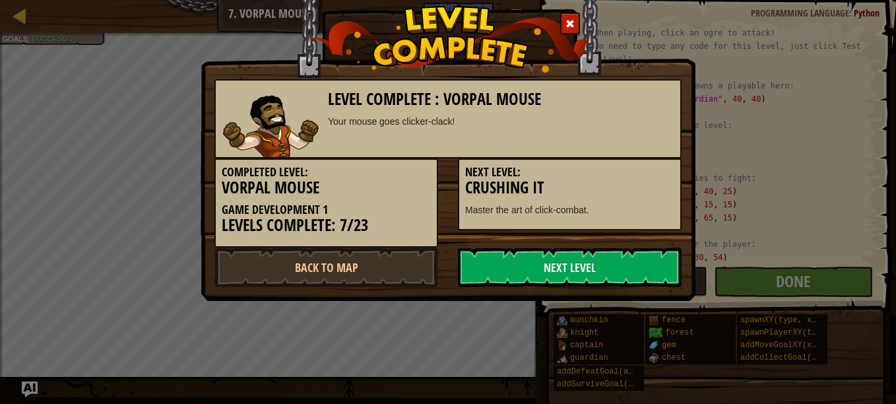
click at [525, 261] on link "Next Level" at bounding box center [570, 267] width 224 height 40
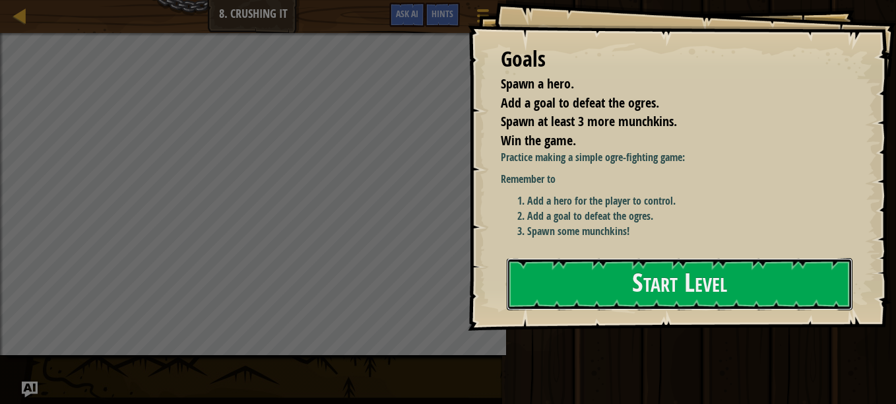
click at [626, 262] on button "Start Level" at bounding box center [680, 284] width 346 height 52
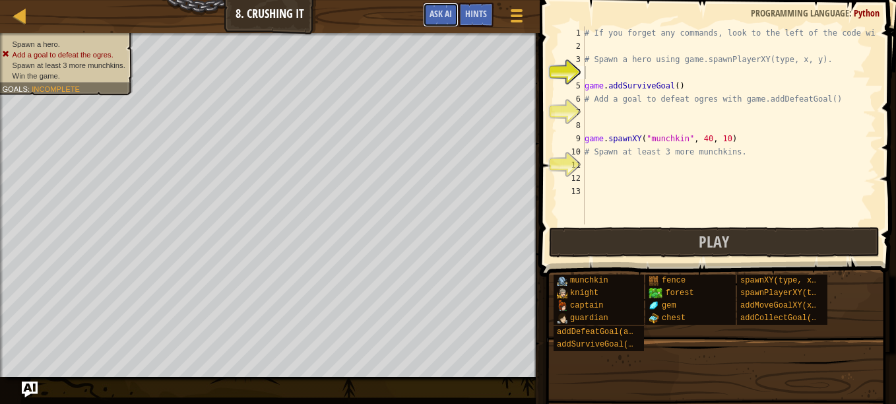
click at [451, 16] on span "Ask AI" at bounding box center [441, 13] width 22 height 13
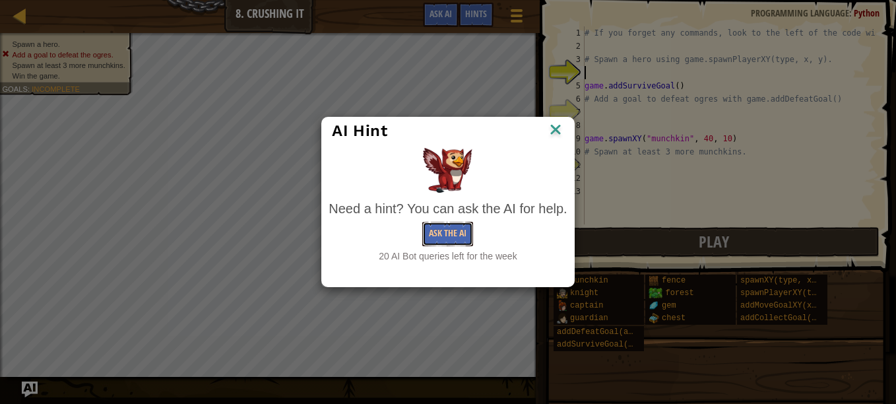
click at [449, 232] on button "Ask the AI" at bounding box center [447, 234] width 51 height 24
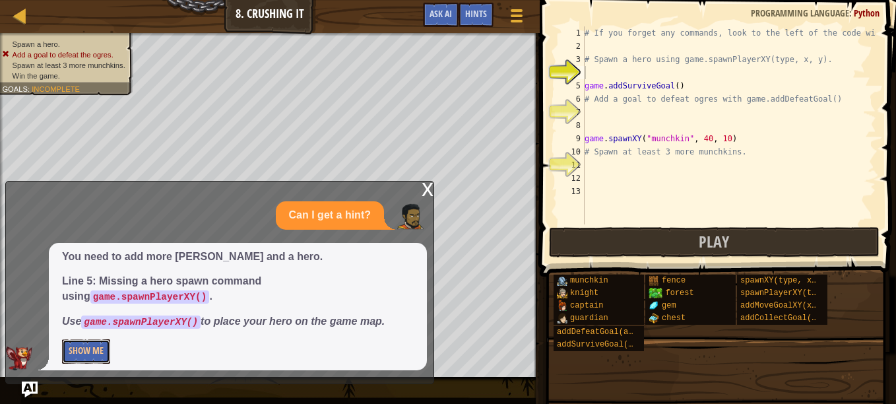
click at [89, 354] on button "Show Me" at bounding box center [86, 351] width 48 height 24
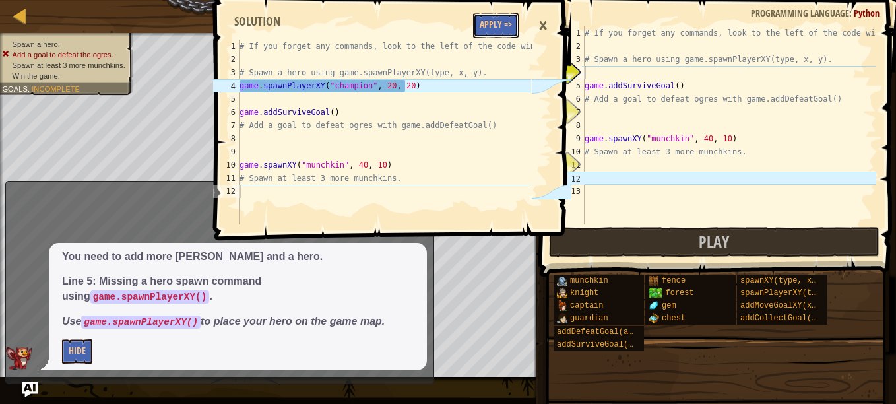
click at [480, 24] on button "Apply =>" at bounding box center [496, 25] width 46 height 24
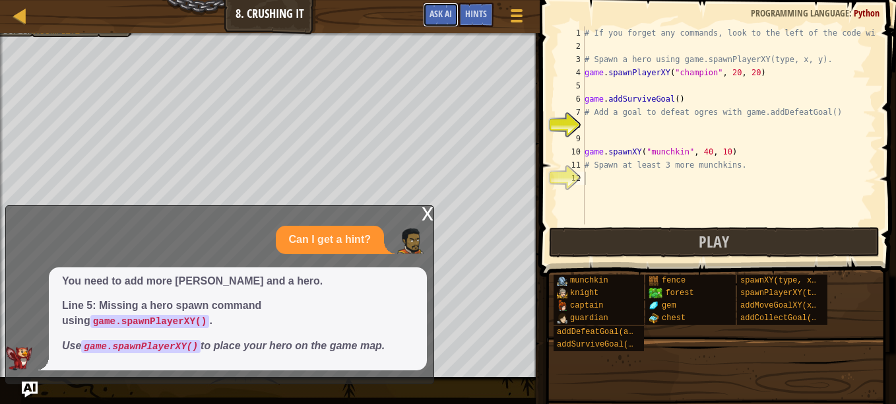
click at [443, 18] on span "Ask AI" at bounding box center [441, 13] width 22 height 13
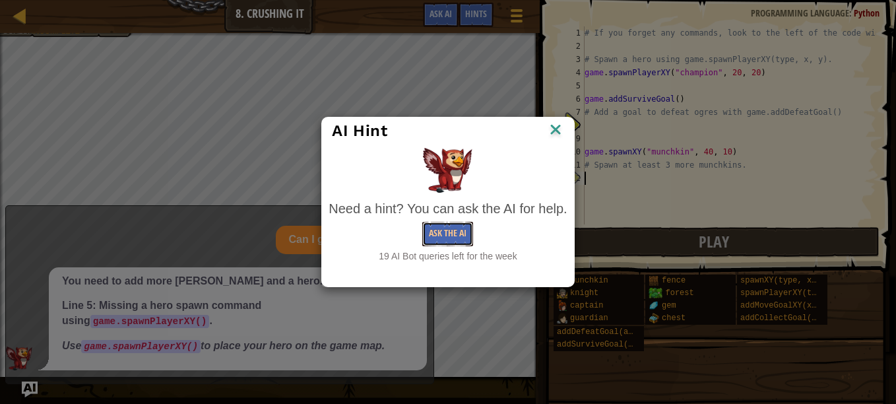
click at [449, 238] on button "Ask the AI" at bounding box center [447, 234] width 51 height 24
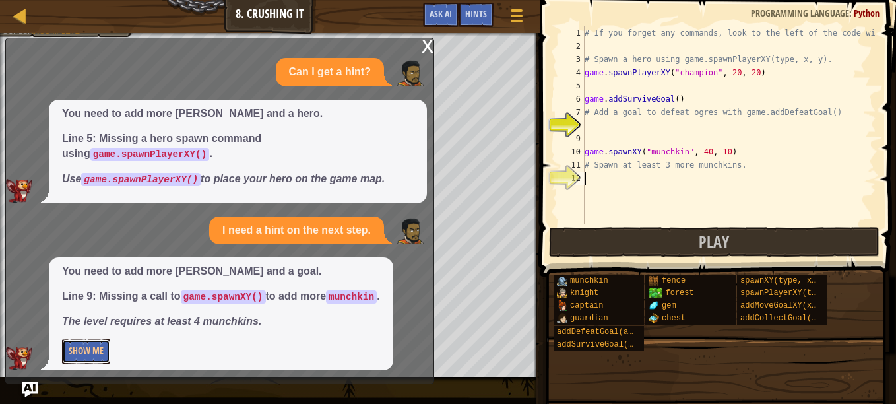
click at [84, 346] on button "Show Me" at bounding box center [86, 351] width 48 height 24
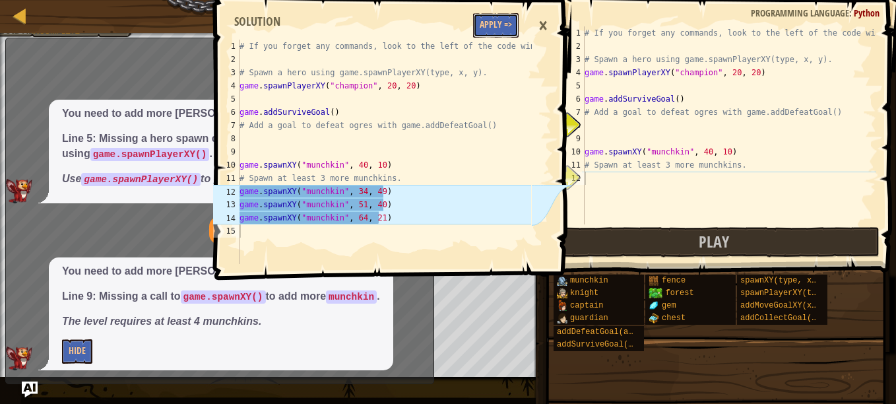
click at [504, 23] on button "Apply =>" at bounding box center [496, 25] width 46 height 24
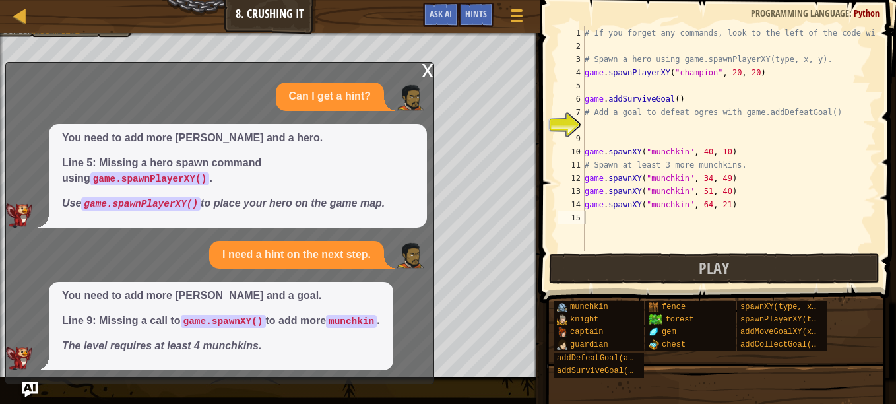
click at [425, 76] on div "x" at bounding box center [428, 69] width 12 height 13
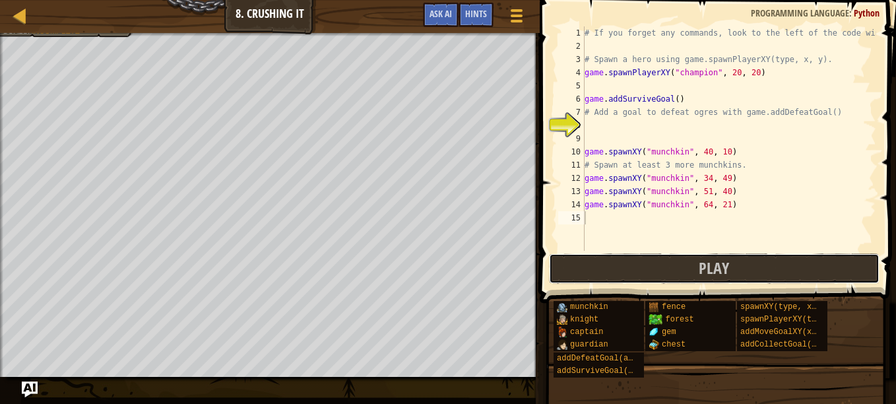
click at [583, 263] on button "Play" at bounding box center [714, 268] width 331 height 30
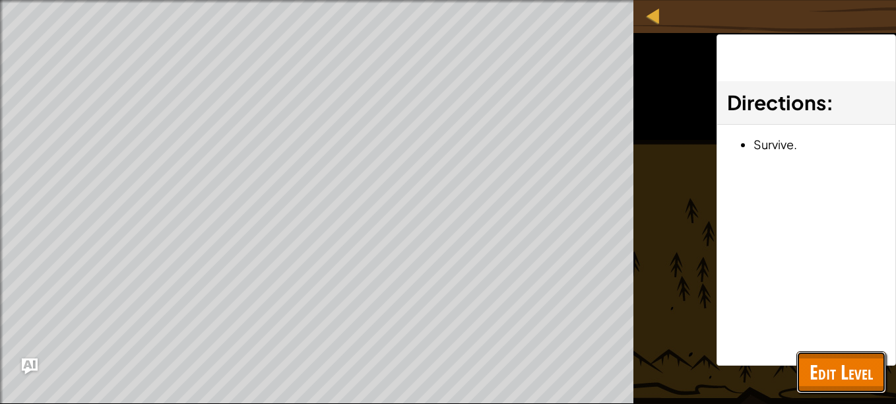
click at [820, 371] on span "Edit Level" at bounding box center [841, 371] width 63 height 27
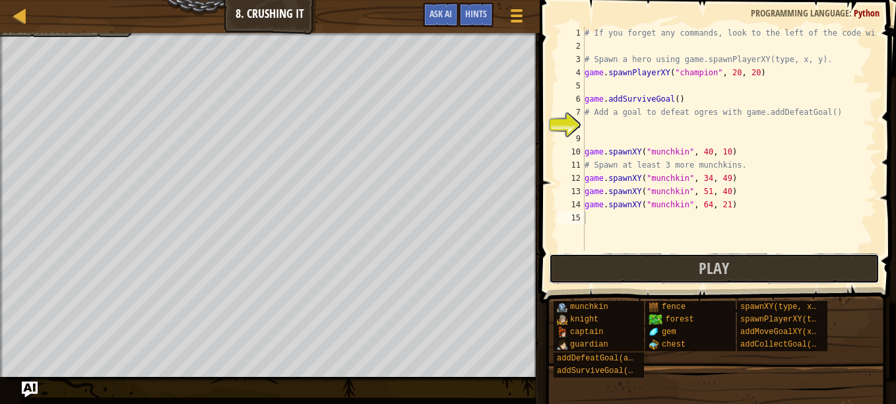
click at [661, 259] on button "Play" at bounding box center [714, 268] width 331 height 30
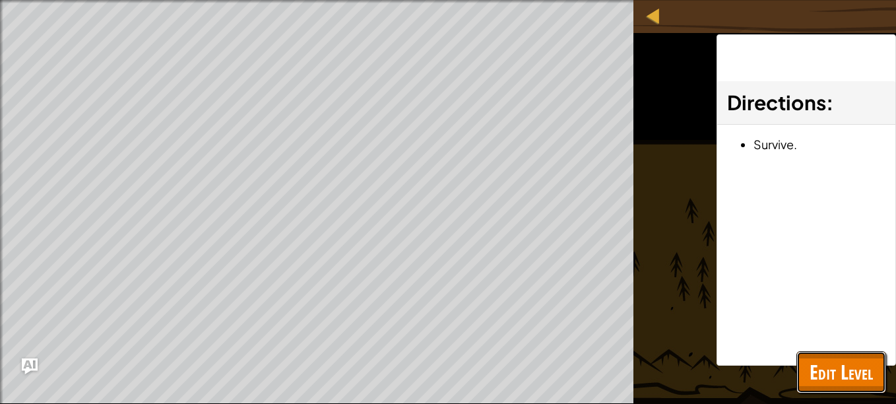
click at [837, 372] on span "Edit Level" at bounding box center [841, 371] width 63 height 27
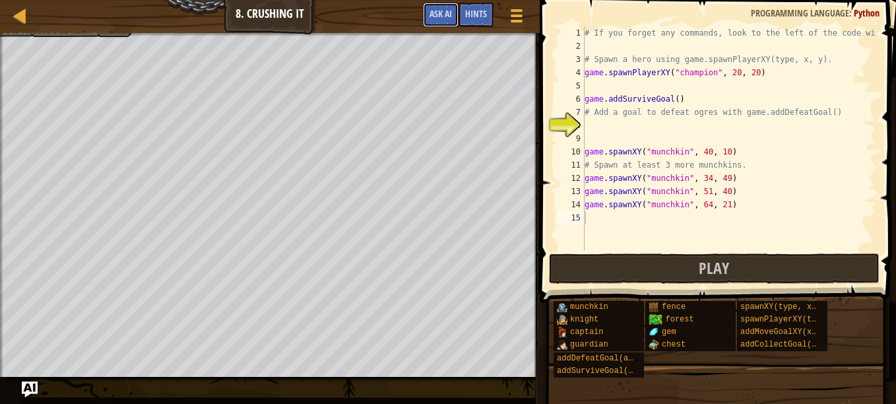
click at [442, 9] on span "Ask AI" at bounding box center [441, 13] width 22 height 13
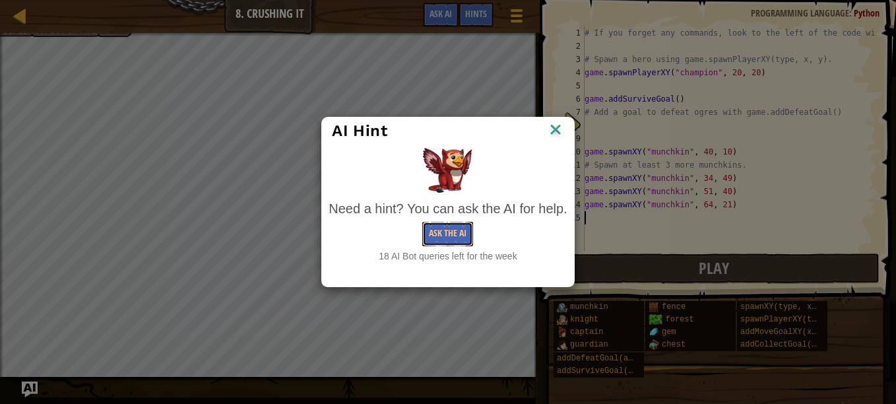
click at [452, 233] on button "Ask the AI" at bounding box center [447, 234] width 51 height 24
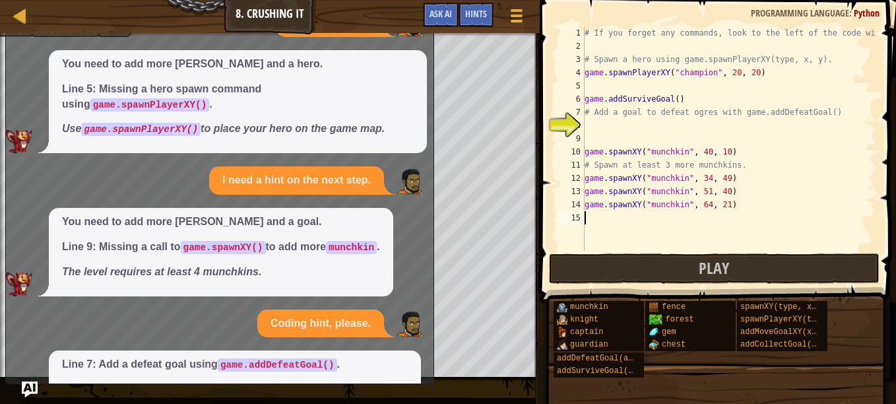
scroll to position [53, 0]
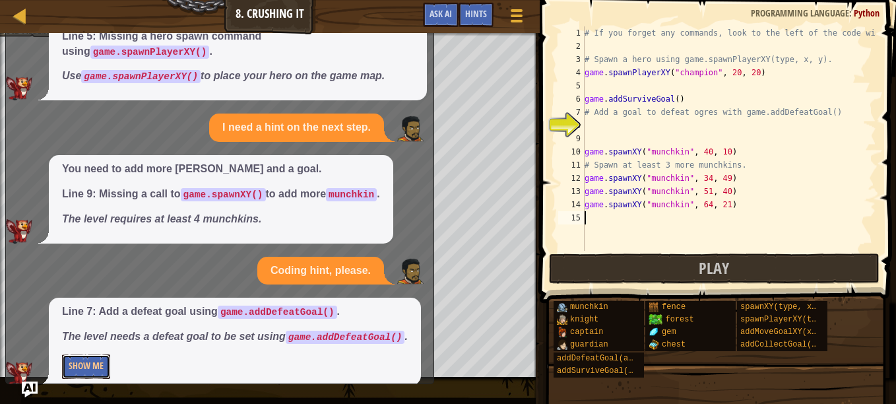
click at [94, 354] on button "Show Me" at bounding box center [86, 366] width 48 height 24
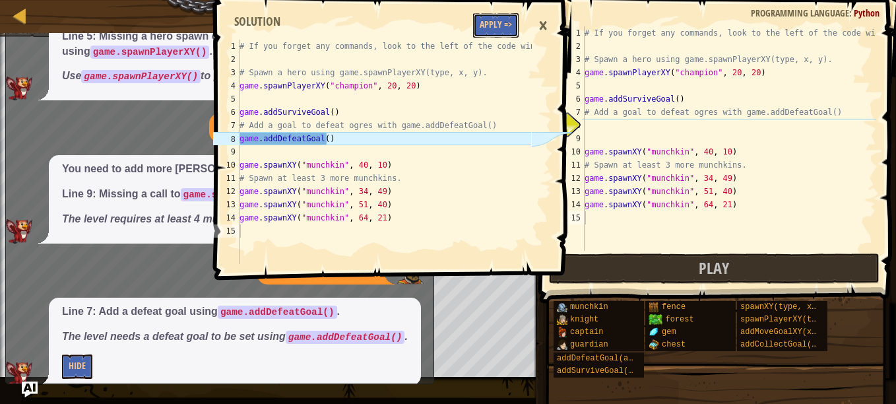
click at [498, 22] on button "Apply =>" at bounding box center [496, 25] width 46 height 24
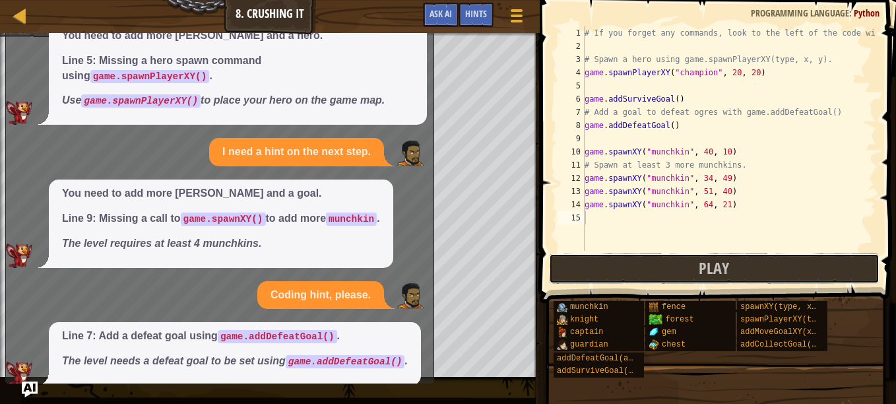
click at [569, 257] on button "Play" at bounding box center [714, 268] width 331 height 30
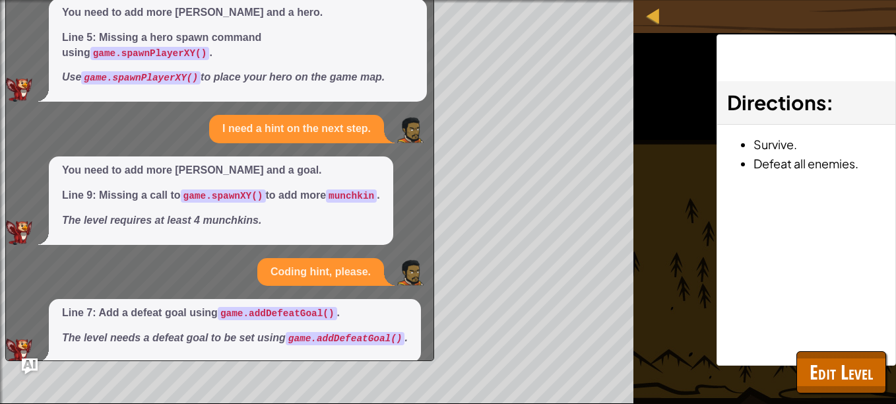
click at [28, 362] on img "Ask AI" at bounding box center [30, 366] width 16 height 16
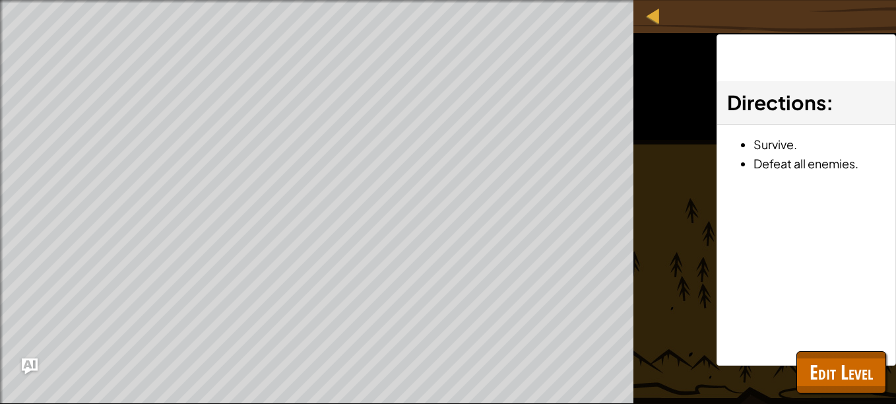
click at [22, 358] on button "Ask AI" at bounding box center [30, 366] width 16 height 16
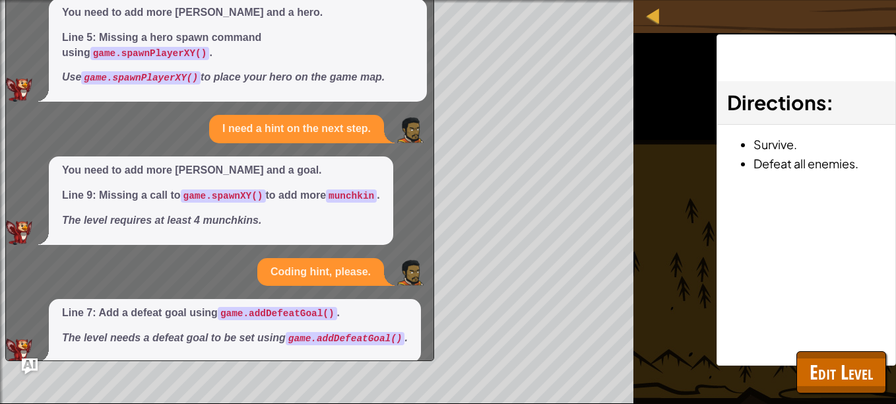
click at [22, 358] on button "Ask AI" at bounding box center [30, 366] width 16 height 16
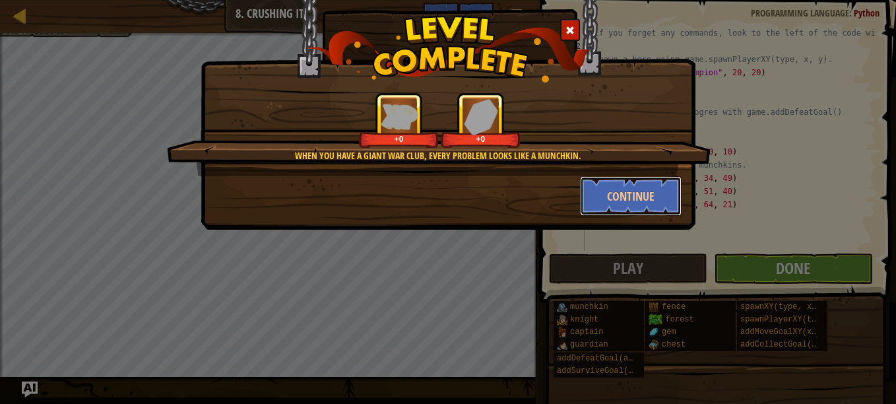
click at [618, 195] on button "Continue" at bounding box center [631, 196] width 102 height 40
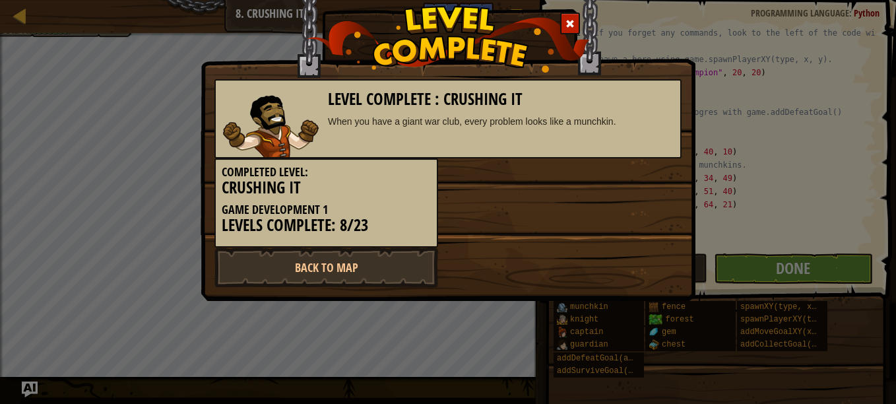
click at [568, 19] on span at bounding box center [570, 23] width 9 height 9
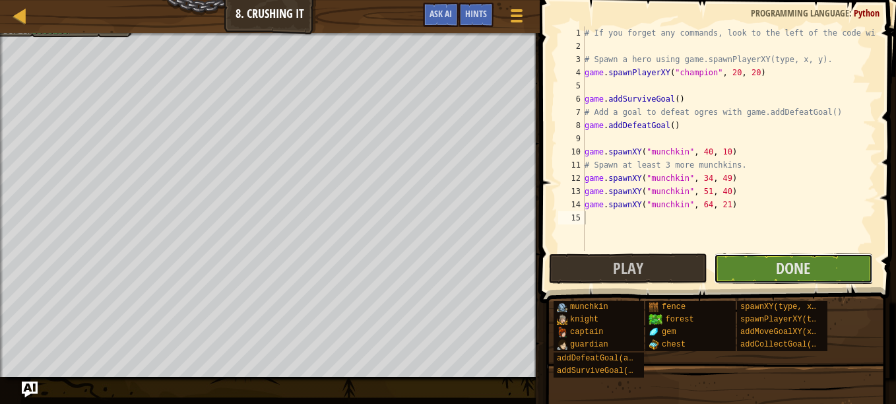
click at [761, 268] on button "Done" at bounding box center [793, 268] width 158 height 30
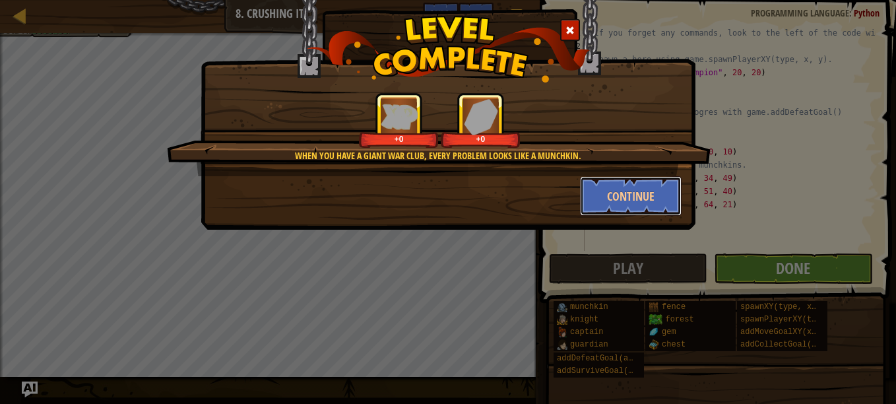
click at [638, 194] on button "Continue" at bounding box center [631, 196] width 102 height 40
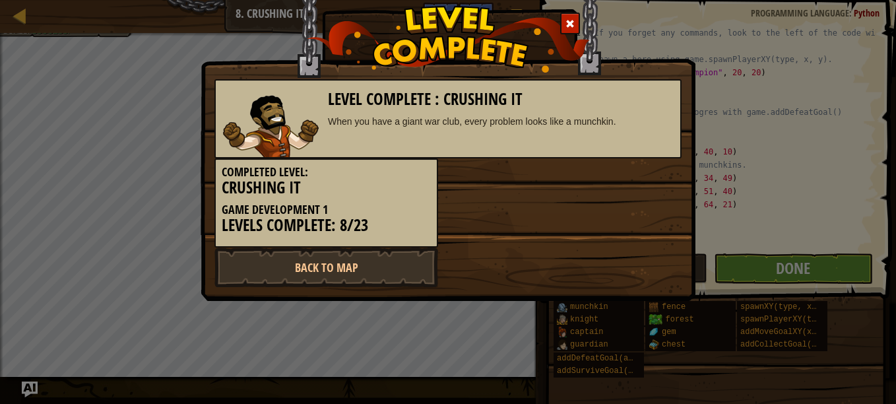
click at [570, 22] on span at bounding box center [570, 23] width 9 height 9
